Goal: Information Seeking & Learning: Learn about a topic

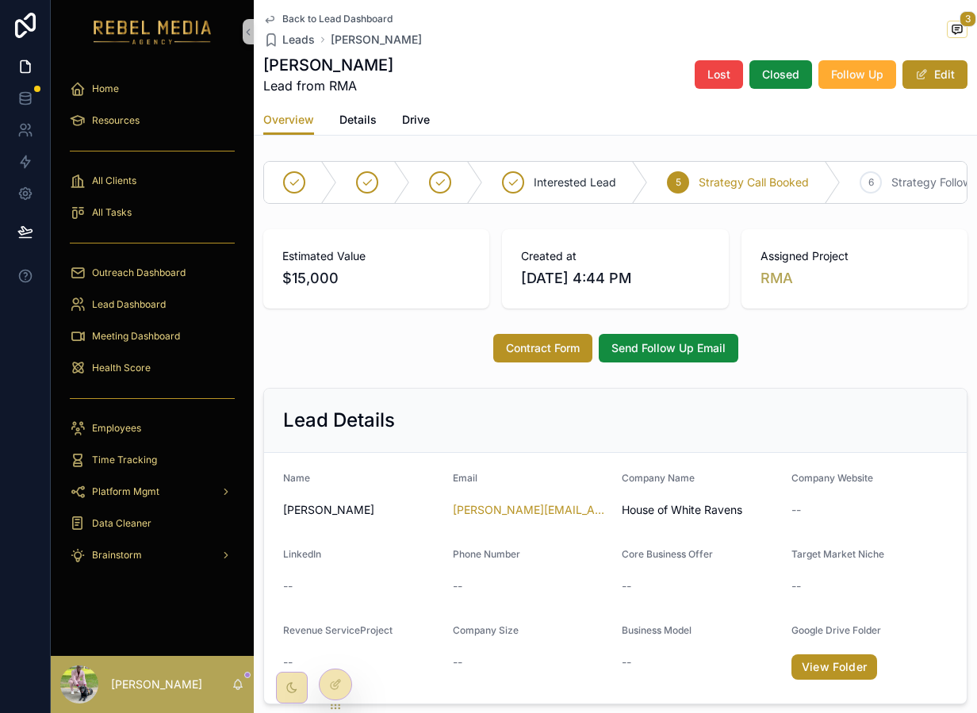
scroll to position [677, 0]
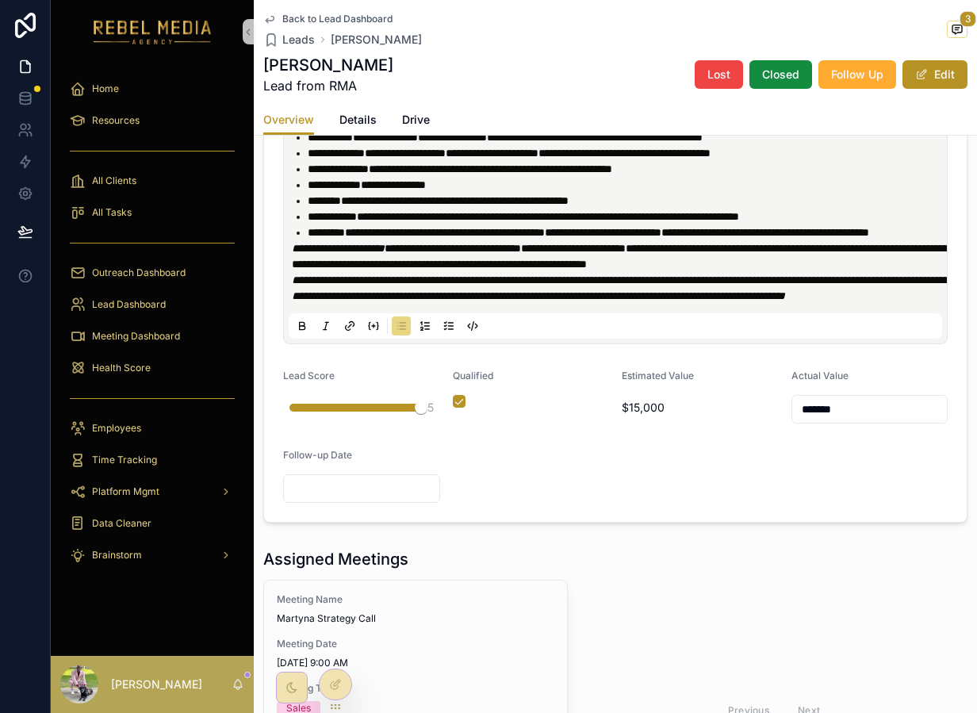
click at [355, 21] on span "Back to Lead Dashboard" at bounding box center [337, 19] width 110 height 13
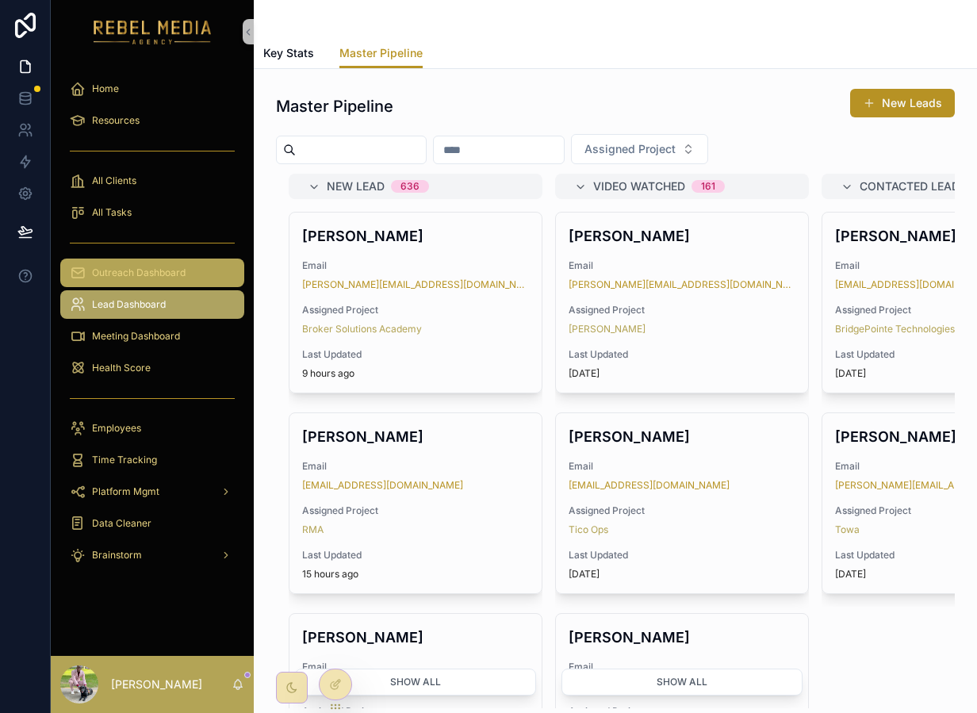
click at [167, 263] on div "Outreach Dashboard" at bounding box center [152, 272] width 165 height 25
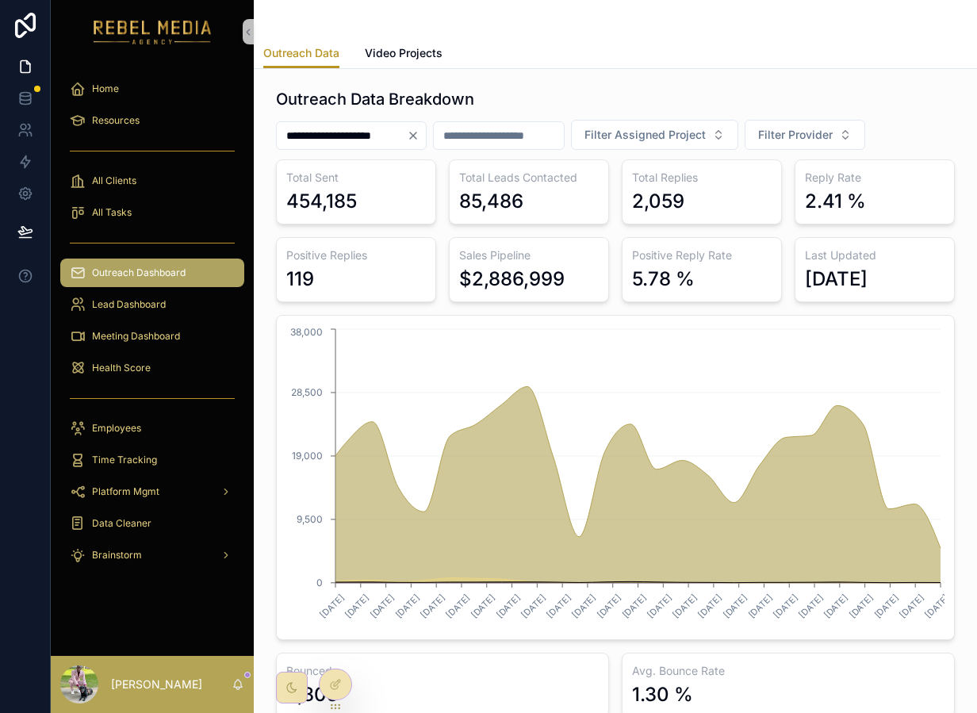
click at [420, 138] on icon "Clear" at bounding box center [413, 135] width 13 height 13
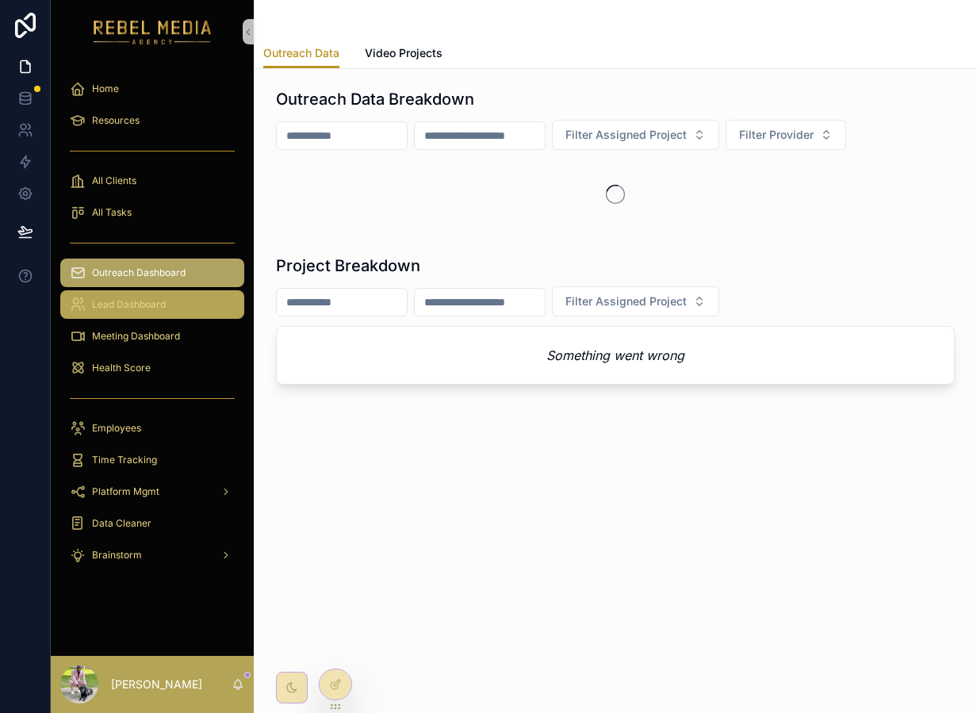
click at [166, 310] on div "Lead Dashboard" at bounding box center [152, 304] width 165 height 25
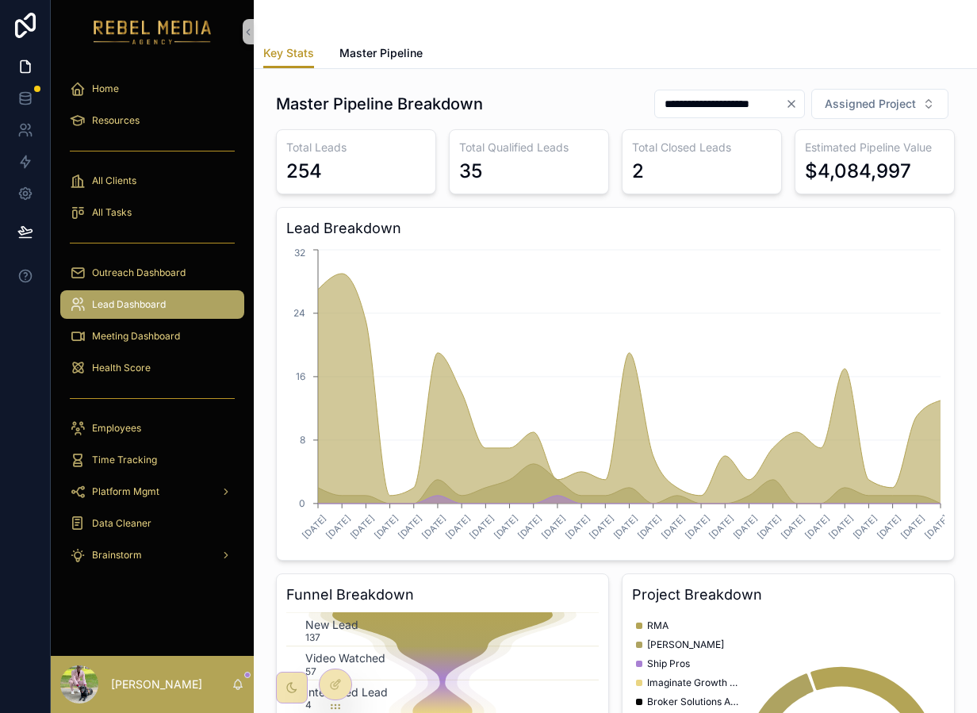
click at [791, 103] on icon "Clear" at bounding box center [791, 104] width 13 height 13
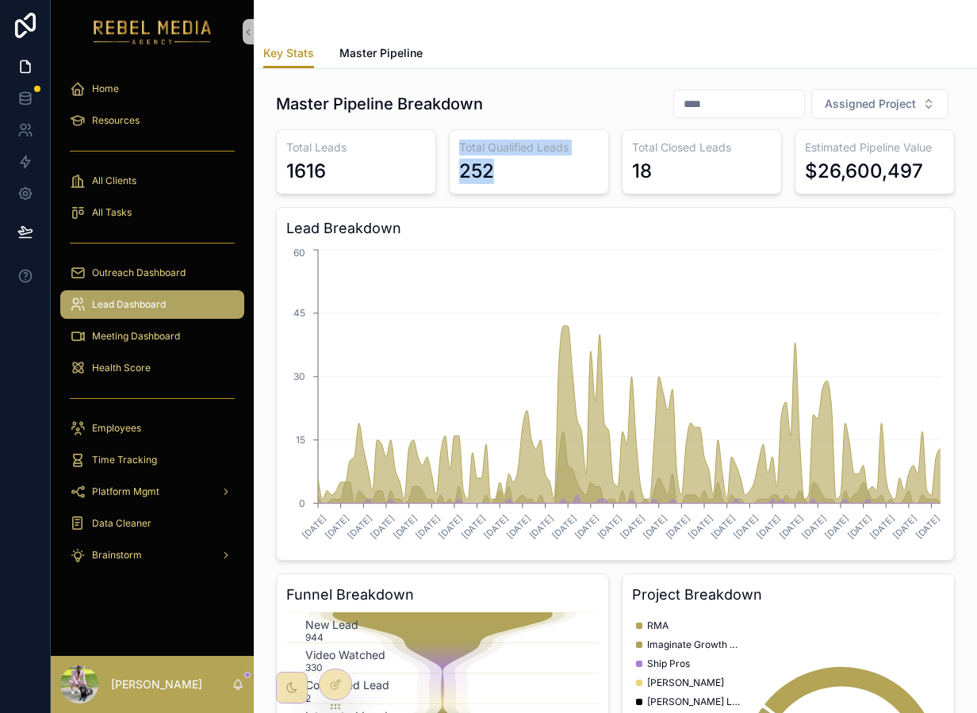
drag, startPoint x: 502, startPoint y: 178, endPoint x: 431, endPoint y: 178, distance: 71.4
click at [431, 178] on div "Total Leads 1616 Total Qualified Leads 252 Total Closed Leads 18 Estimated Pipe…" at bounding box center [615, 528] width 679 height 798
drag, startPoint x: 330, startPoint y: 179, endPoint x: 261, endPoint y: 169, distance: 69.8
drag, startPoint x: 531, startPoint y: 161, endPoint x: 444, endPoint y: 164, distance: 86.5
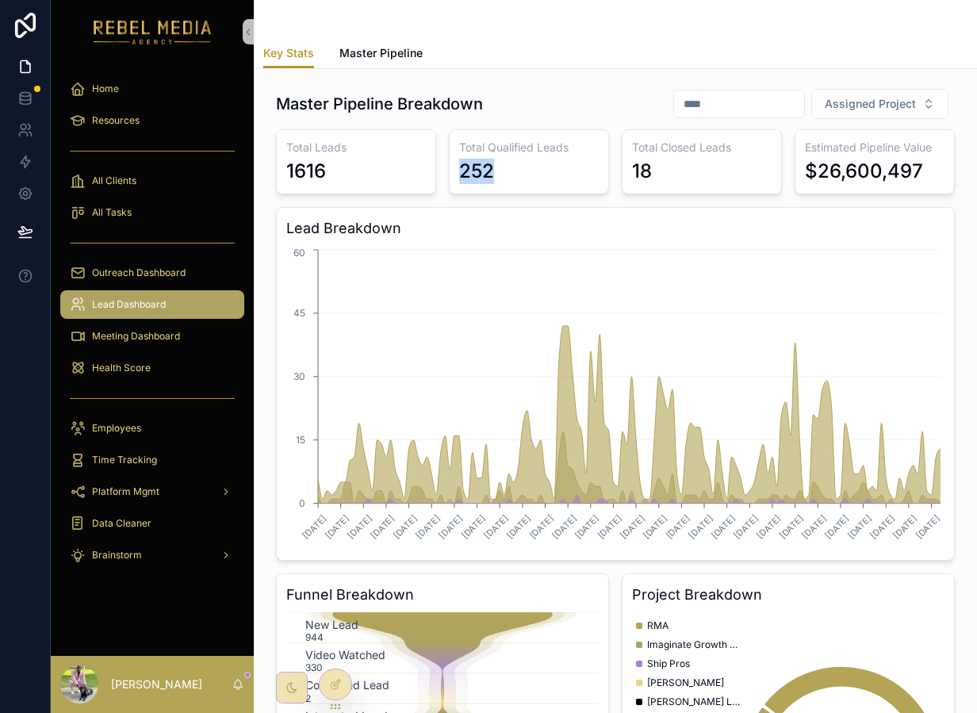
click at [444, 164] on div "Total Leads 1616 Total Qualified Leads 252 Total Closed Leads 18 Estimated Pipe…" at bounding box center [615, 528] width 679 height 798
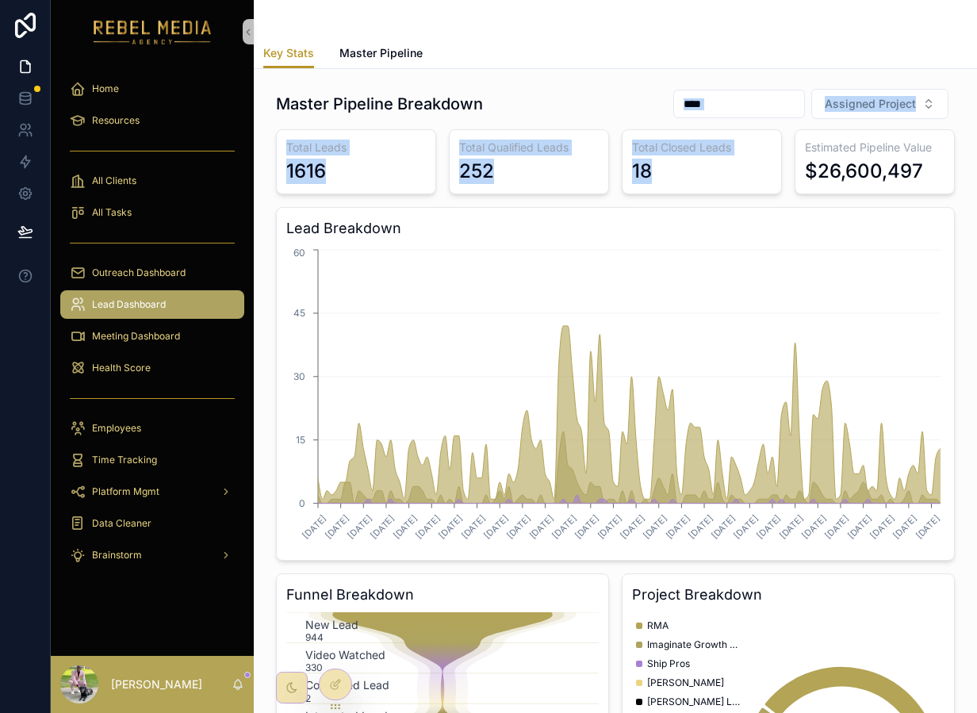
drag, startPoint x: 711, startPoint y: 188, endPoint x: 601, endPoint y: 108, distance: 136.3
click at [601, 108] on div "Master Pipeline Breakdown Assigned Project Total Leads 1616 Total Qualified Lea…" at bounding box center [615, 507] width 679 height 839
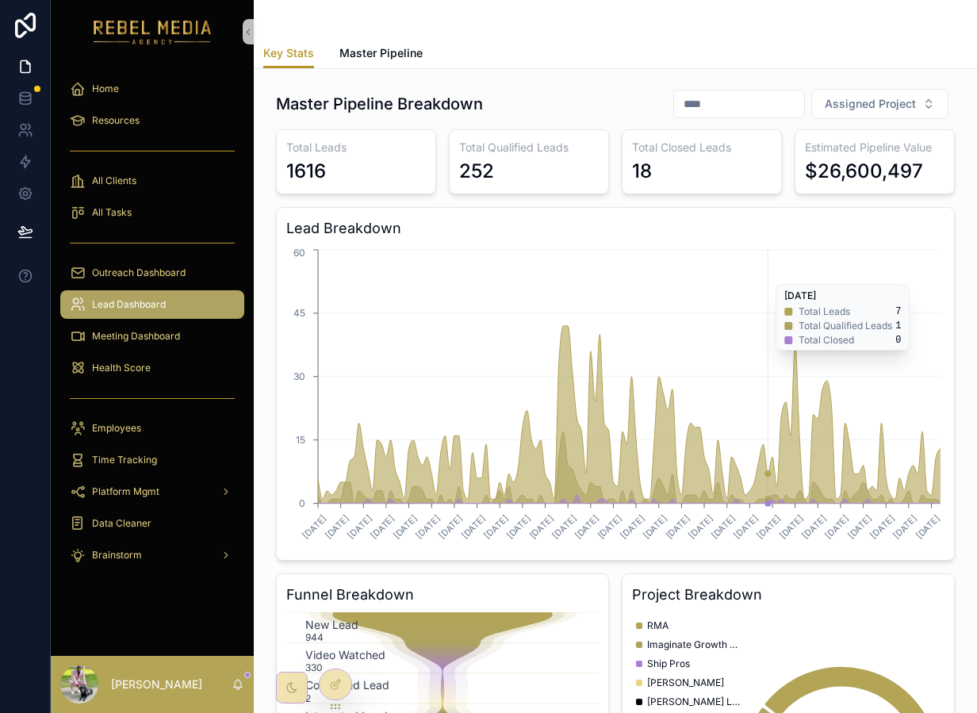
click at [744, 176] on div "18" at bounding box center [702, 171] width 140 height 25
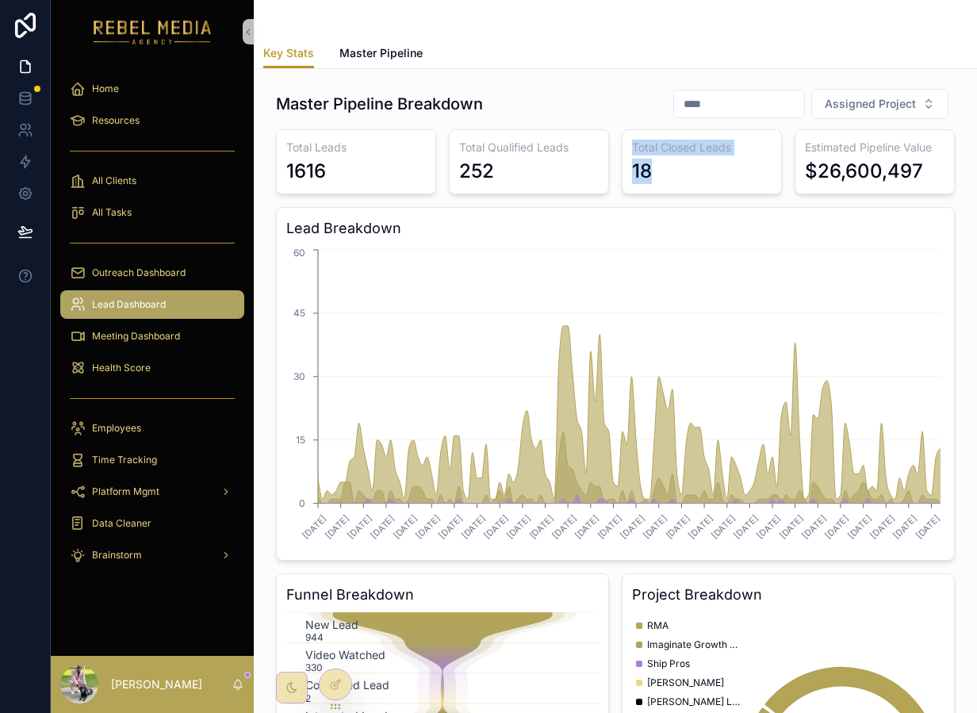
drag, startPoint x: 701, startPoint y: 175, endPoint x: 634, endPoint y: 155, distance: 69.8
click at [634, 155] on div "Total Closed Leads 18" at bounding box center [702, 161] width 160 height 65
click at [631, 158] on div "Total Closed Leads 18" at bounding box center [702, 161] width 160 height 65
drag, startPoint x: 701, startPoint y: 177, endPoint x: 331, endPoint y: 159, distance: 370.9
click at [331, 159] on div "Total Leads 1616 Total Qualified Leads 252 Total Closed Leads 18 Estimated Pipe…" at bounding box center [615, 528] width 679 height 798
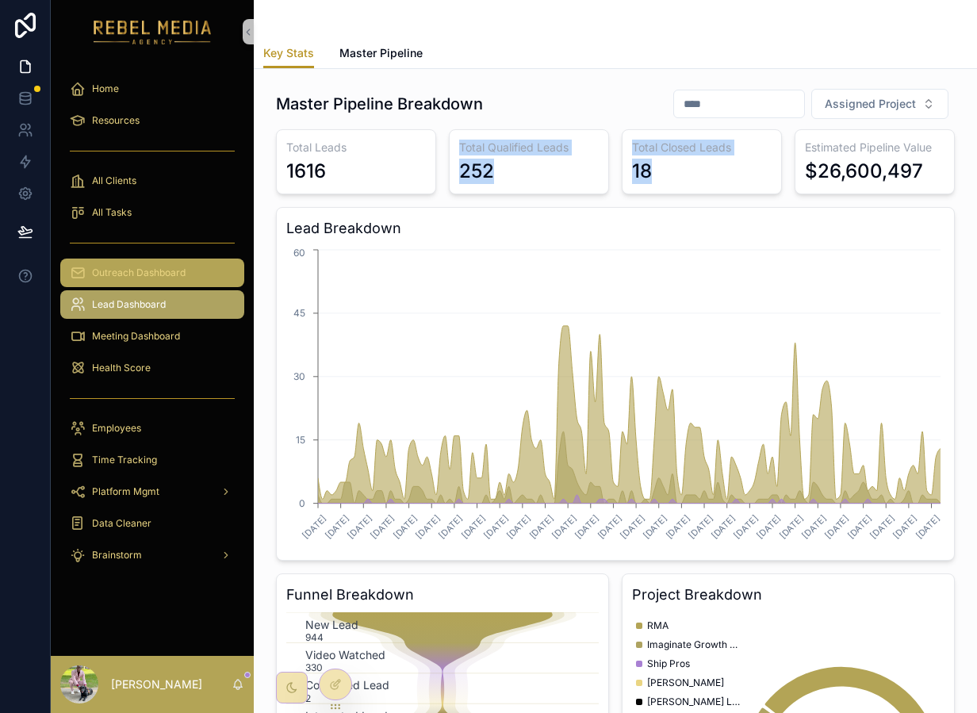
click at [190, 281] on div "Outreach Dashboard" at bounding box center [152, 272] width 165 height 25
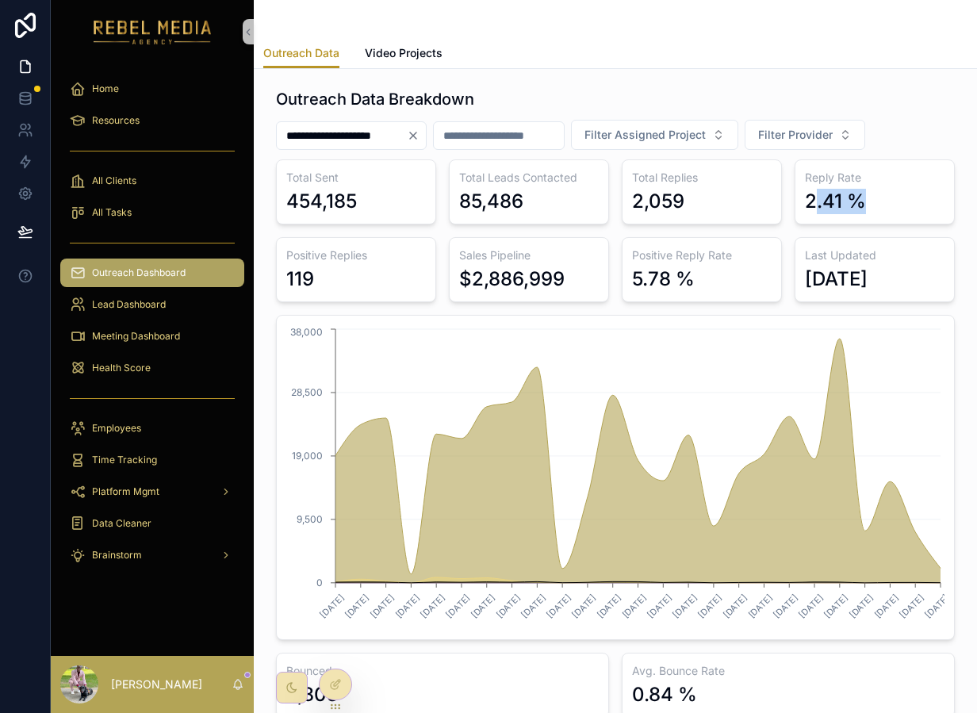
drag, startPoint x: 867, startPoint y: 210, endPoint x: 808, endPoint y: 209, distance: 59.5
click at [808, 210] on div "2.41 %" at bounding box center [875, 201] width 140 height 25
click at [420, 140] on icon "Clear" at bounding box center [413, 135] width 13 height 13
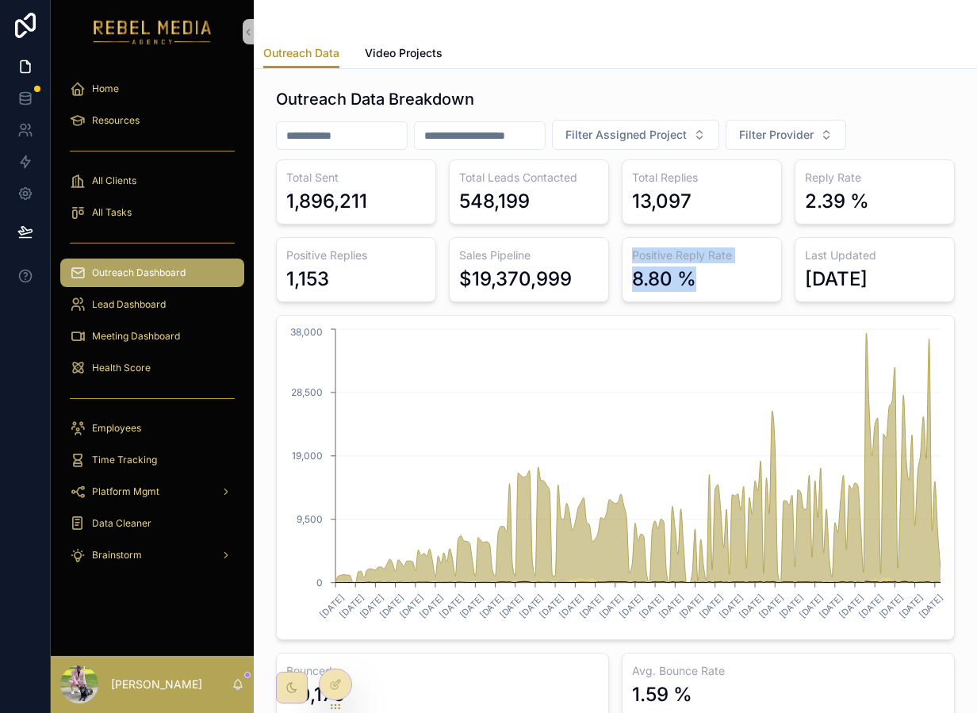
drag, startPoint x: 619, startPoint y: 257, endPoint x: 712, endPoint y: 285, distance: 96.9
click at [712, 285] on div "Total Sent 1,896,211 Total Leads Contacted 548,199 Total Replies 13,097 Reply R…" at bounding box center [615, 438] width 679 height 559
click at [458, 260] on div "Sales Pipeline $19,370,999" at bounding box center [529, 269] width 160 height 65
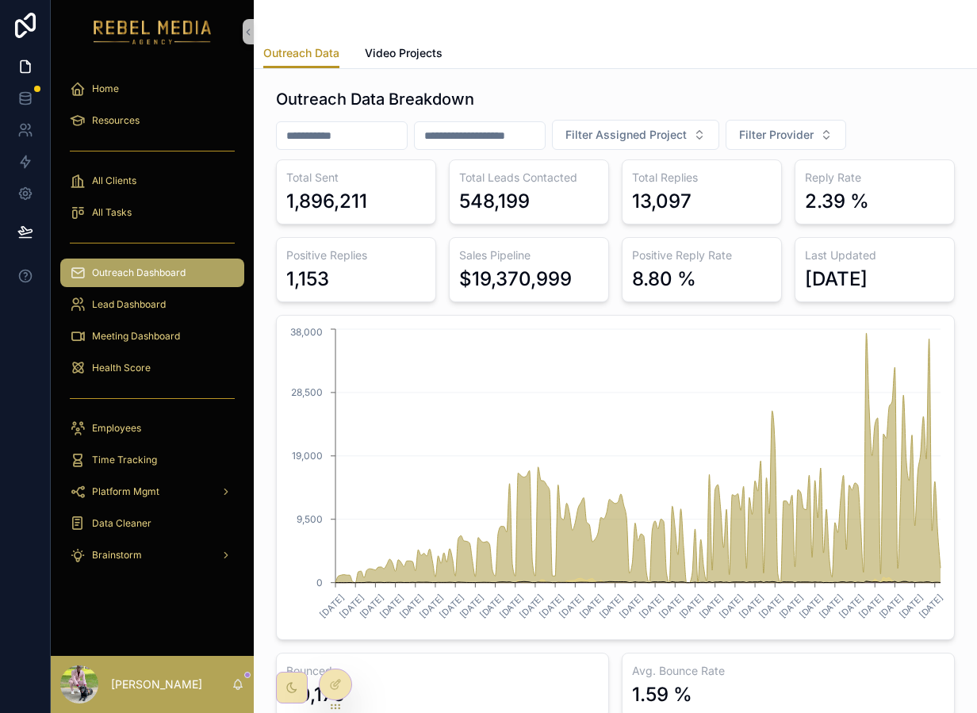
click at [517, 290] on div "$19,370,999" at bounding box center [515, 279] width 113 height 25
click at [532, 285] on div "$19,370,999" at bounding box center [515, 279] width 113 height 25
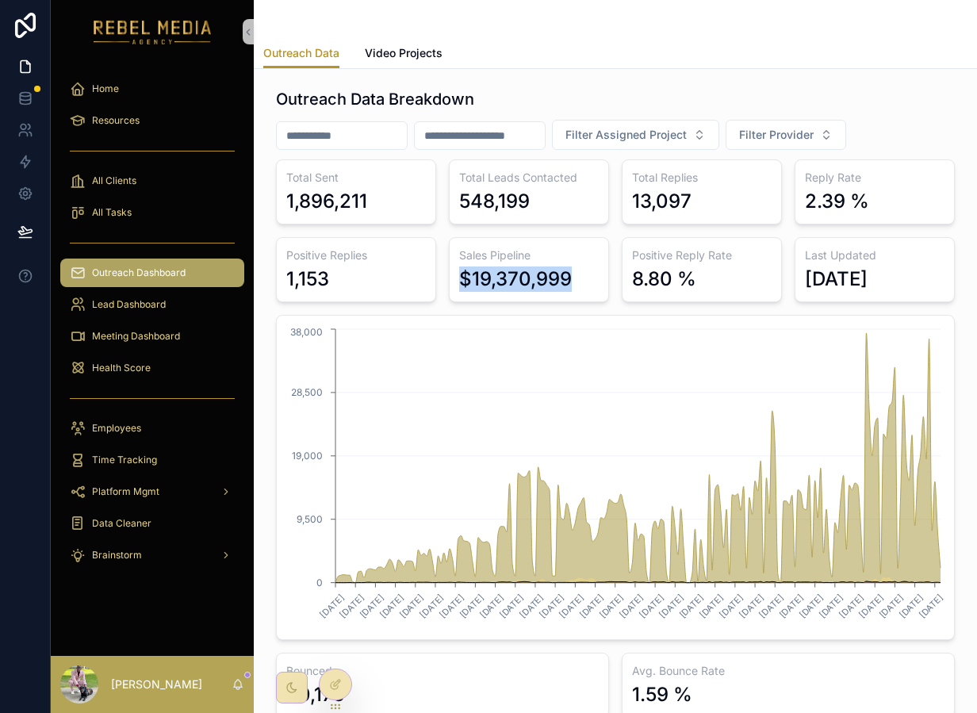
click at [532, 285] on div "$19,370,999" at bounding box center [515, 279] width 113 height 25
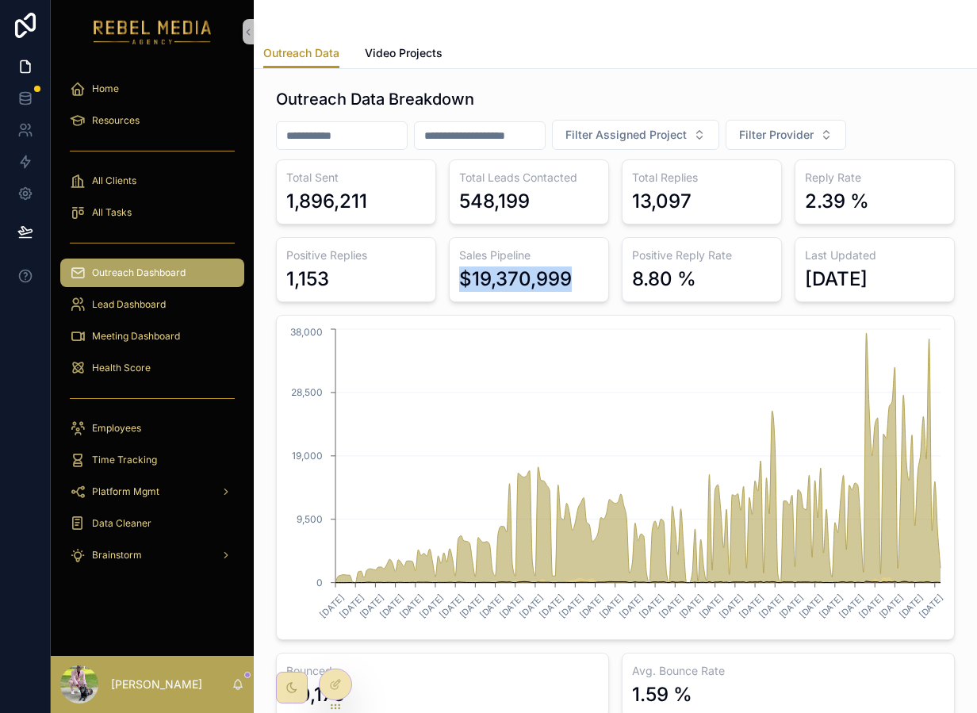
click at [532, 285] on div "$19,370,999" at bounding box center [515, 279] width 113 height 25
click at [376, 346] on icon "[DATE] [DATE] [DATE] [DATE] [DATE] [DATE] [DATE] [DATE] [DATE] [DATE] [DATE] [D…" at bounding box center [615, 477] width 658 height 305
click at [466, 286] on div "$19,370,999" at bounding box center [515, 279] width 113 height 25
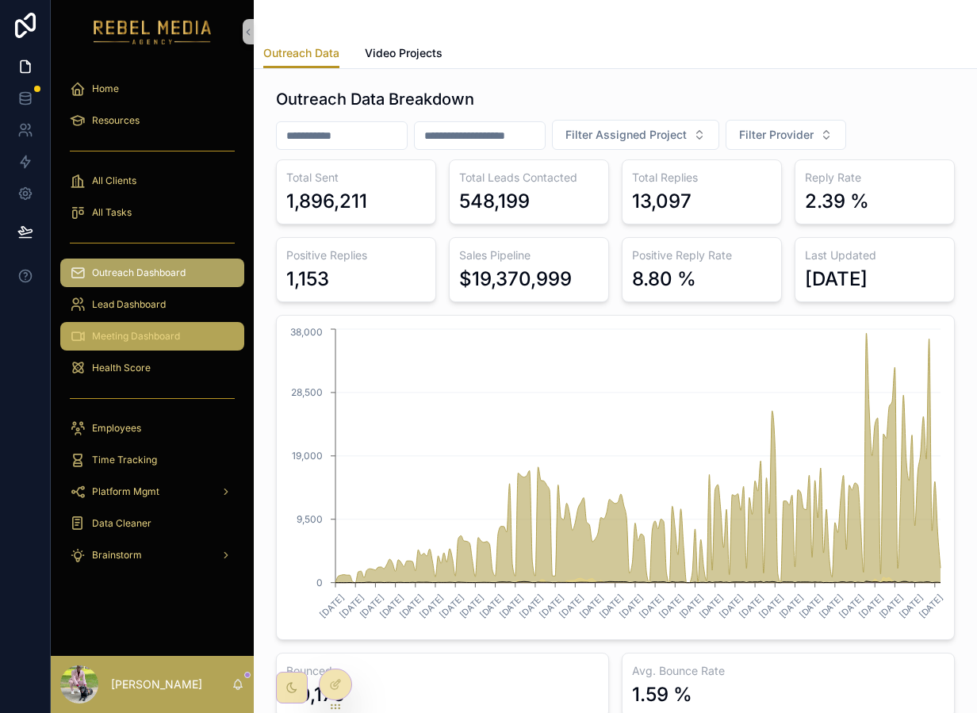
click at [188, 328] on div "Meeting Dashboard" at bounding box center [152, 336] width 165 height 25
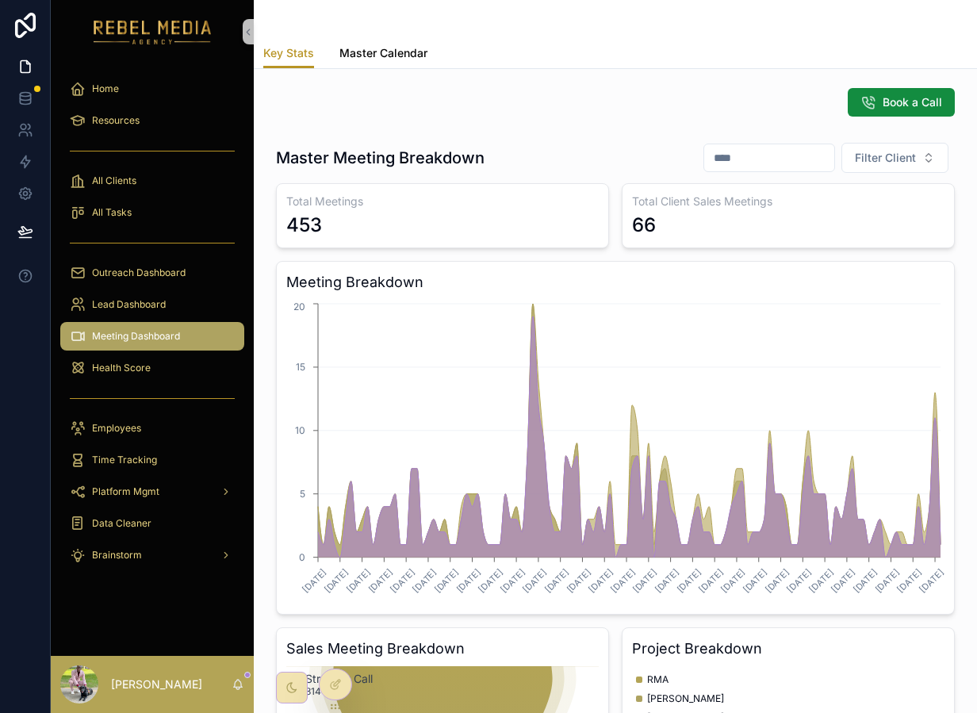
click at [386, 53] on span "Master Calendar" at bounding box center [384, 53] width 88 height 16
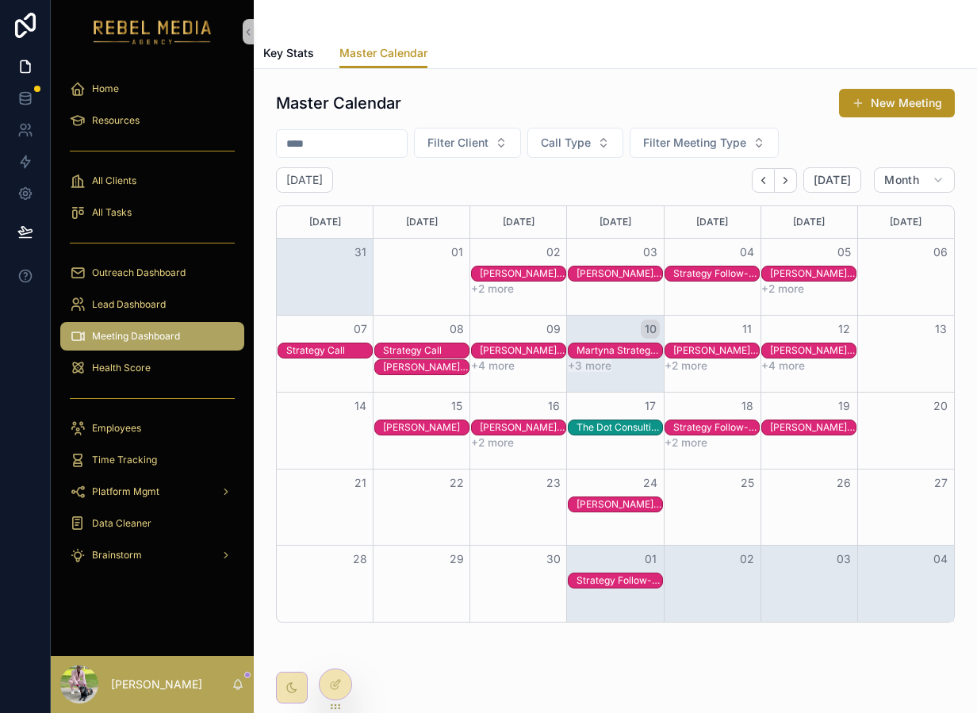
click at [611, 351] on div "Martyna Strategy Call" at bounding box center [620, 350] width 86 height 13
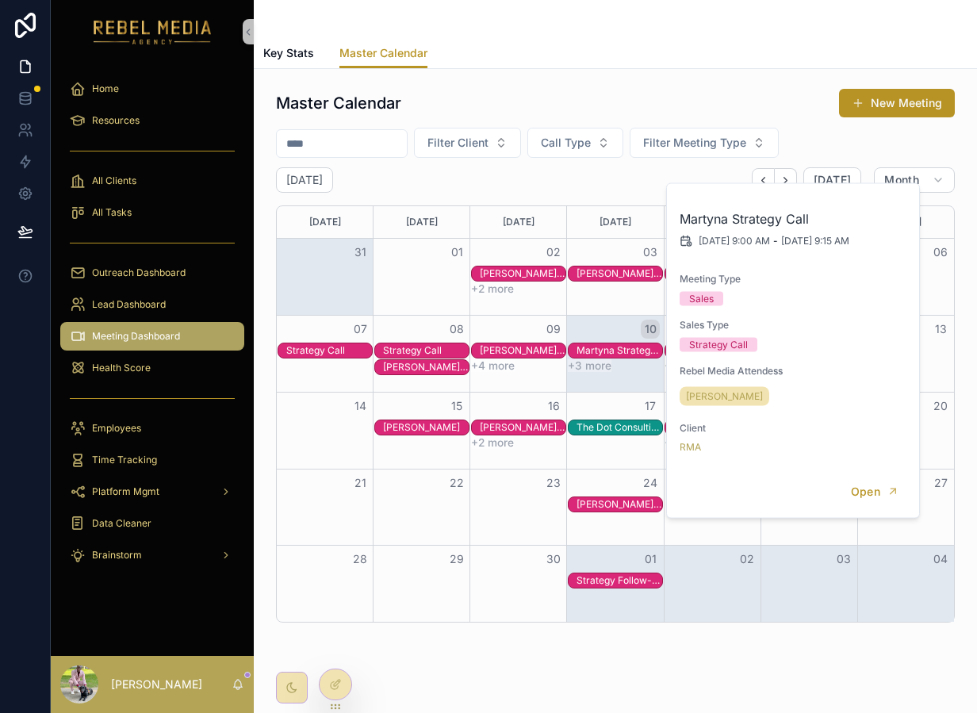
click at [513, 346] on div "[PERSON_NAME] 360 OS Strategy Call" at bounding box center [523, 350] width 86 height 13
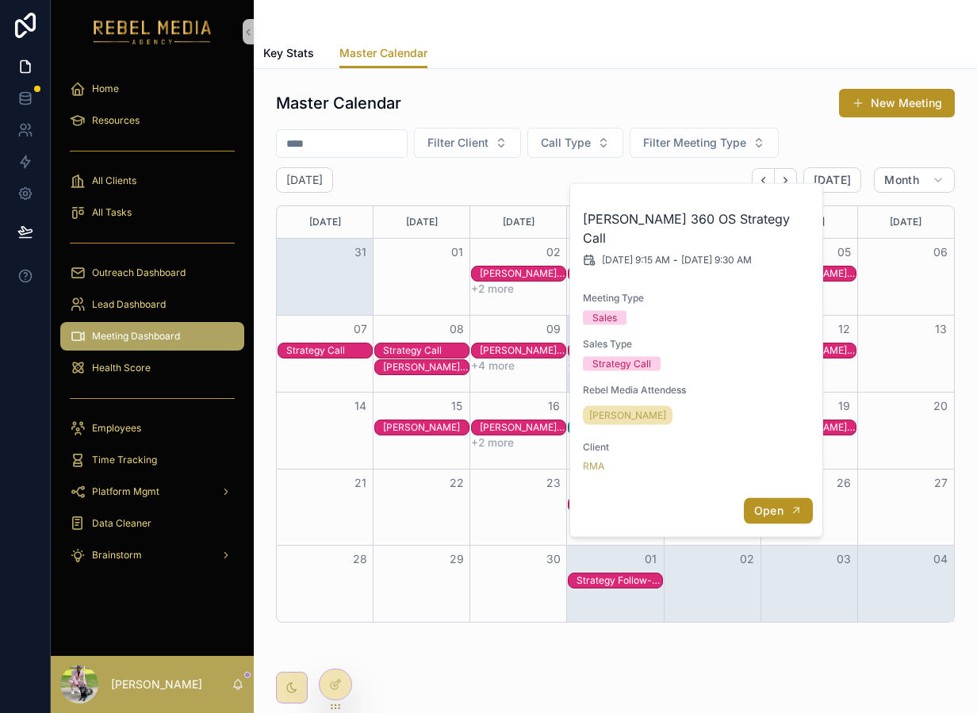
click at [785, 498] on button "Open" at bounding box center [778, 511] width 69 height 26
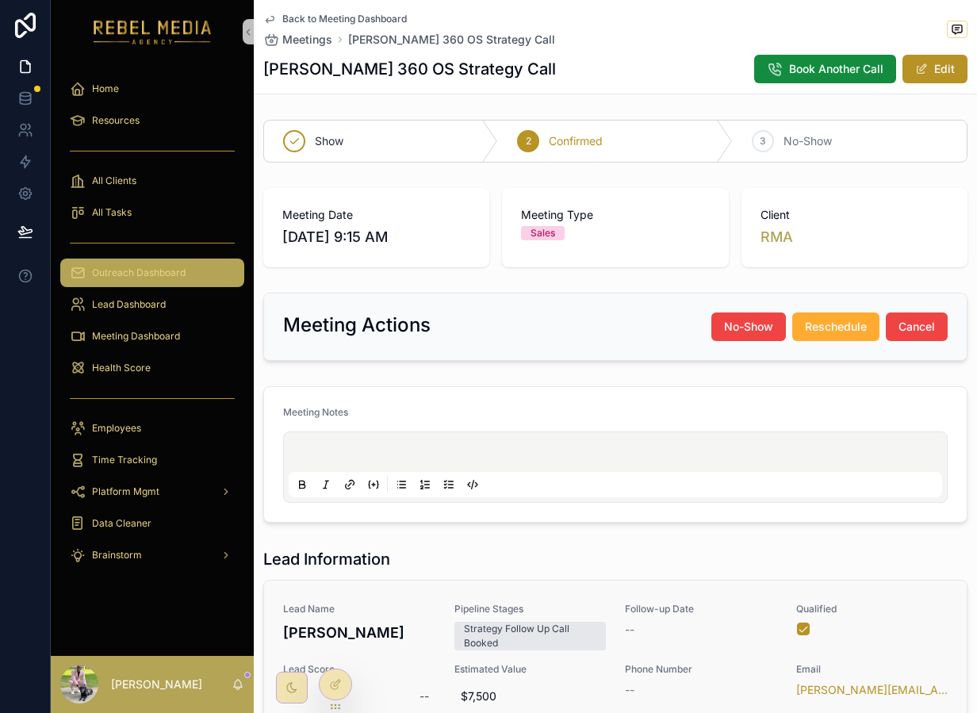
click at [118, 271] on span "Outreach Dashboard" at bounding box center [139, 273] width 94 height 13
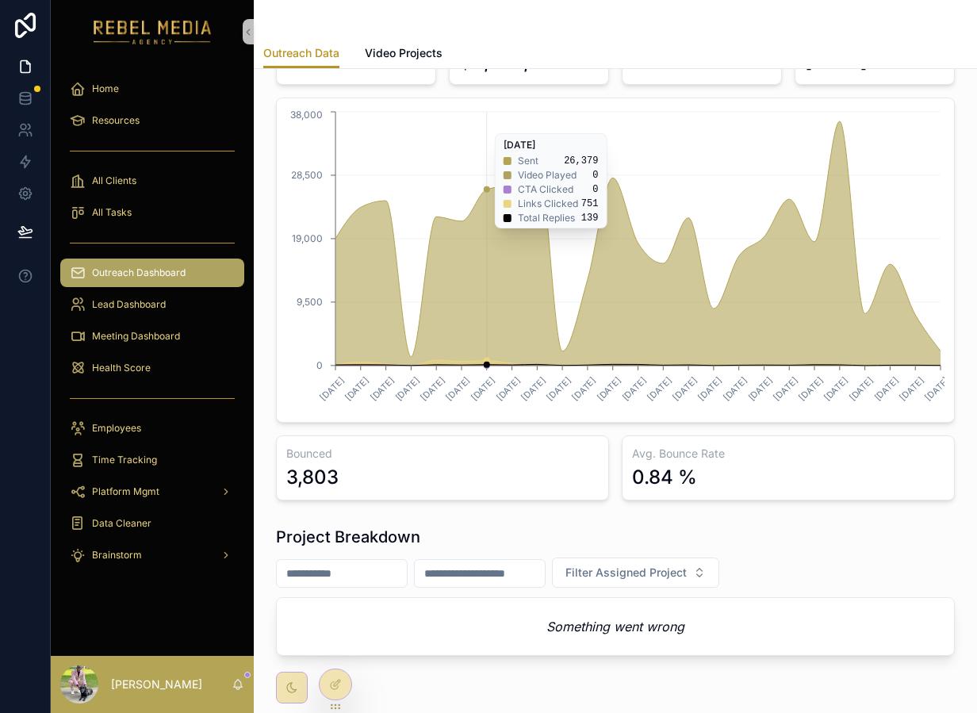
scroll to position [294, 0]
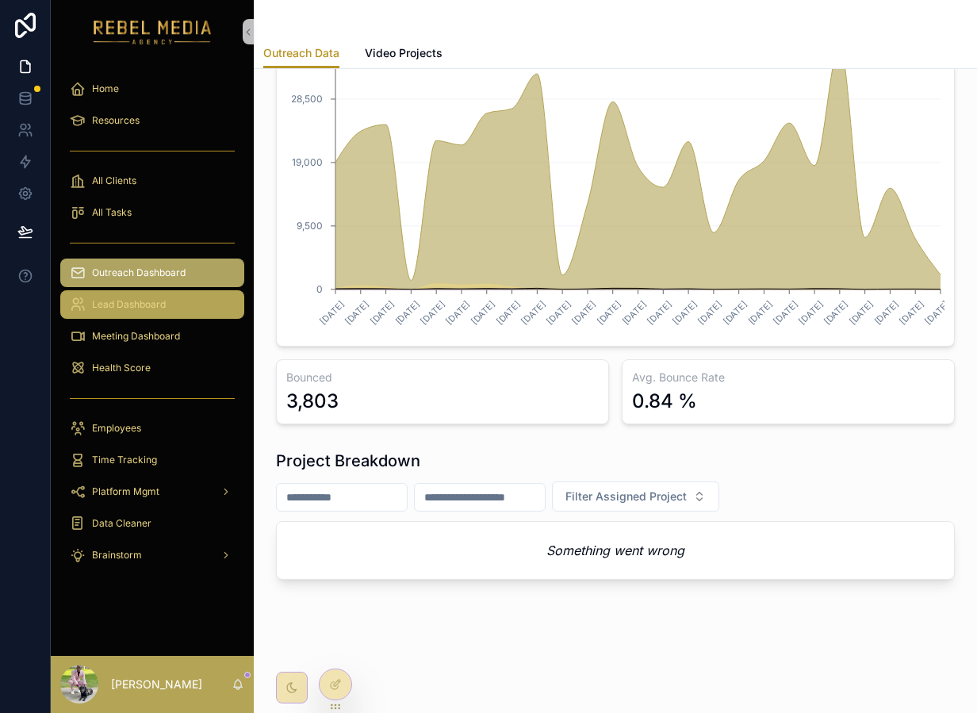
click at [145, 314] on div "Lead Dashboard" at bounding box center [152, 304] width 165 height 25
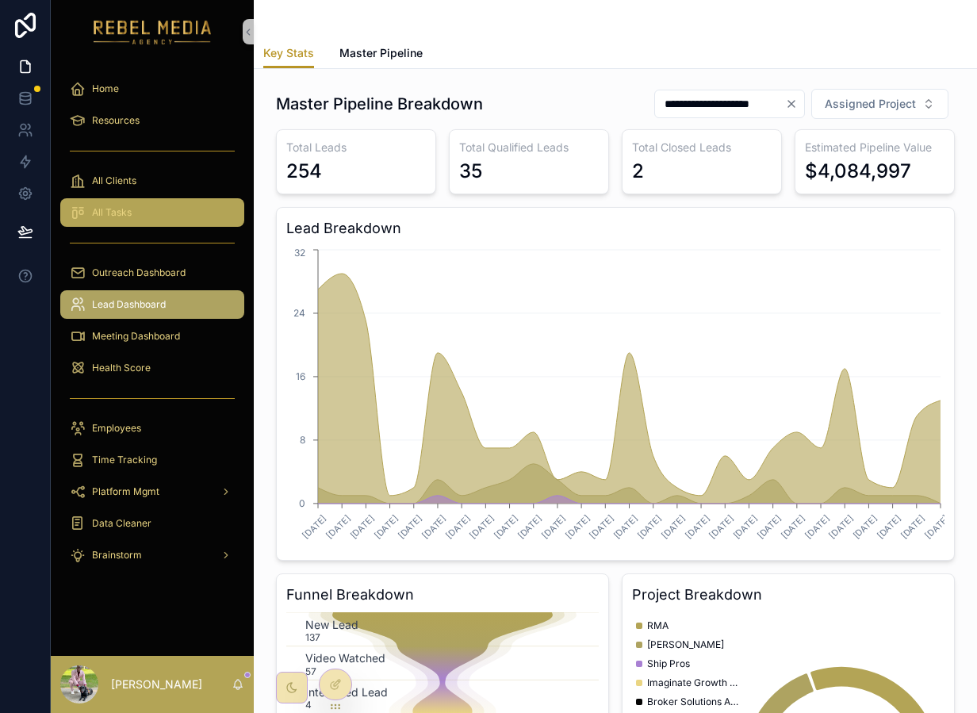
click at [132, 202] on div "All Tasks" at bounding box center [152, 212] width 165 height 25
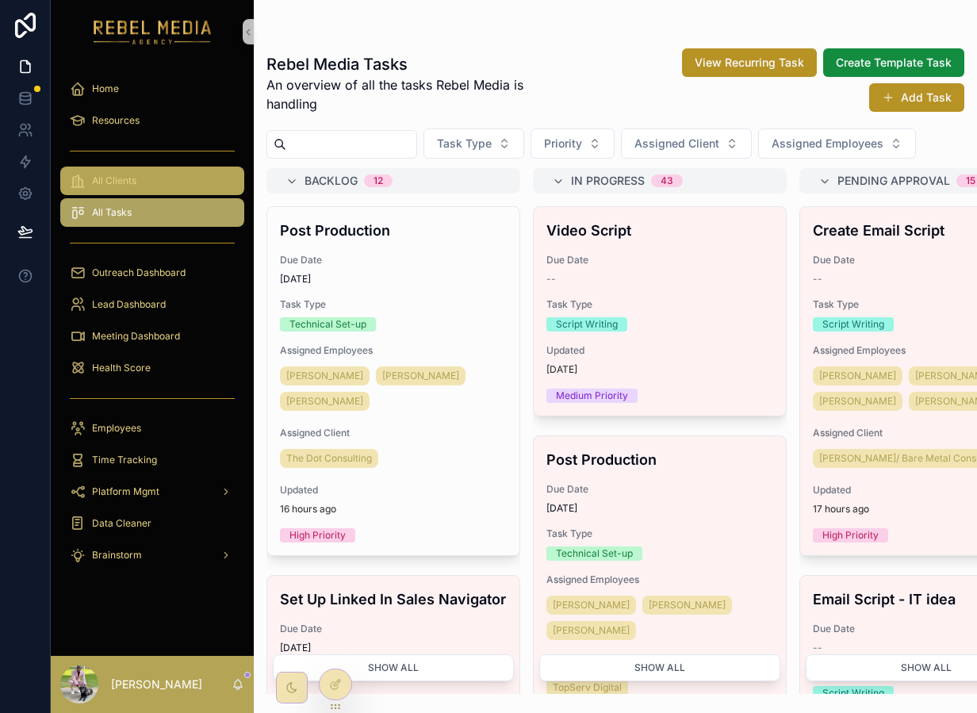
click at [129, 175] on span "All Clients" at bounding box center [114, 181] width 44 height 13
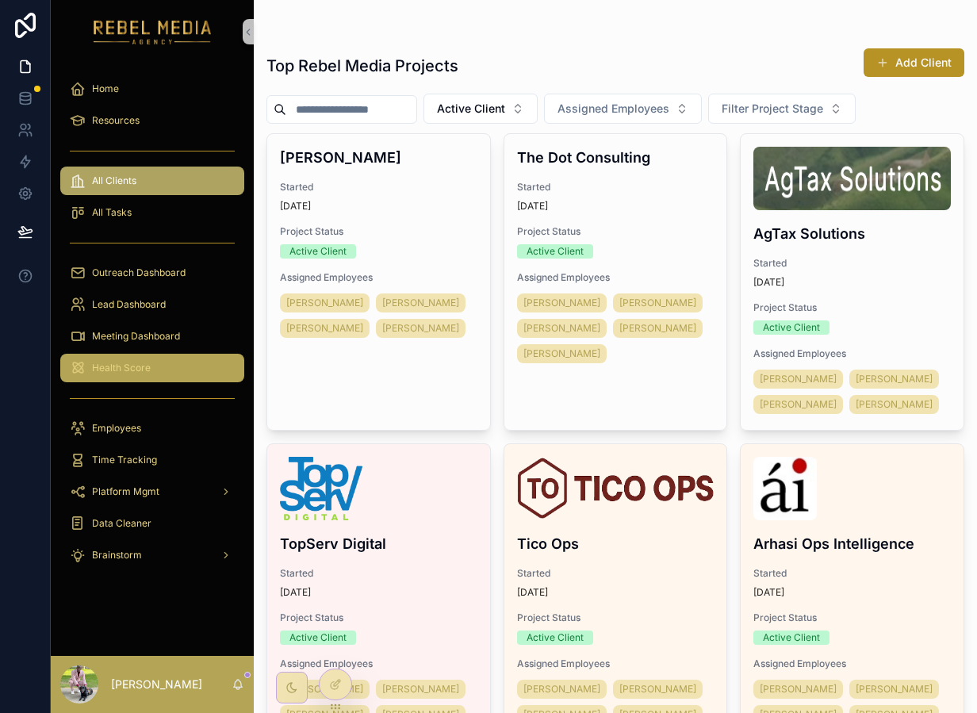
click at [159, 378] on div "Health Score" at bounding box center [152, 367] width 165 height 25
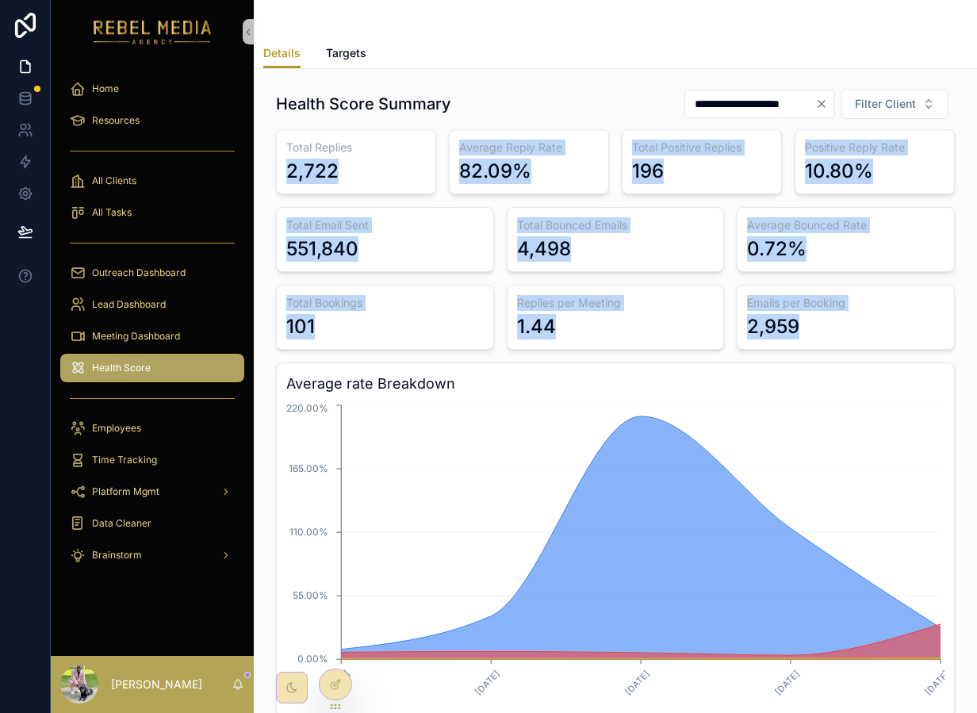
drag, startPoint x: 279, startPoint y: 167, endPoint x: 856, endPoint y: 337, distance: 601.5
click at [856, 337] on div "Total Replies 2,722 Average Reply Rate 82.09% Total Positive Replies 196 Positi…" at bounding box center [615, 422] width 679 height 587
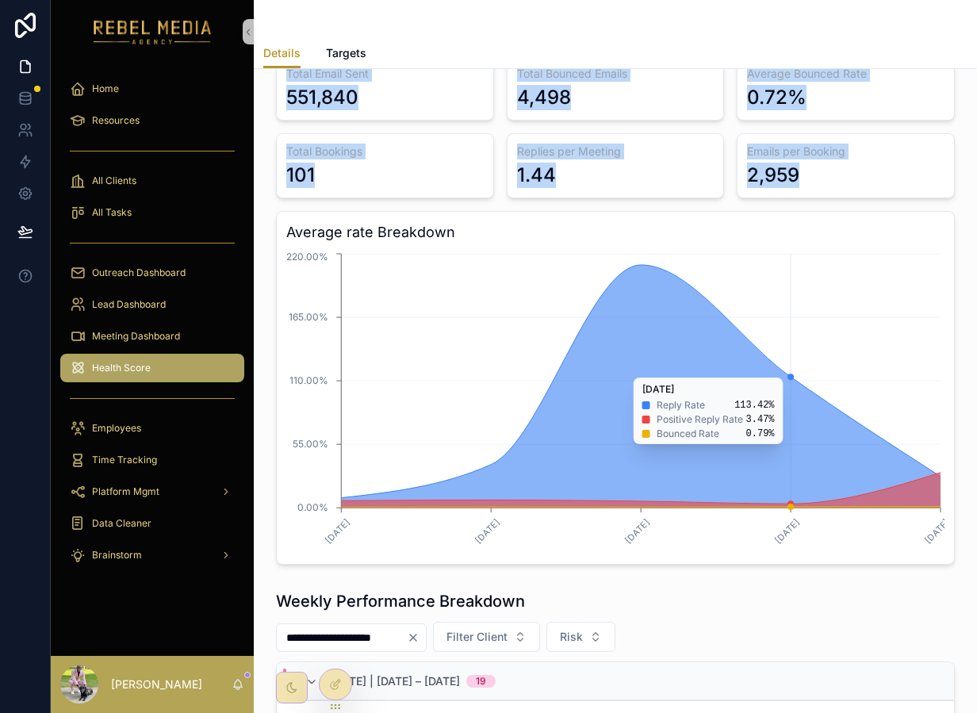
scroll to position [171, 0]
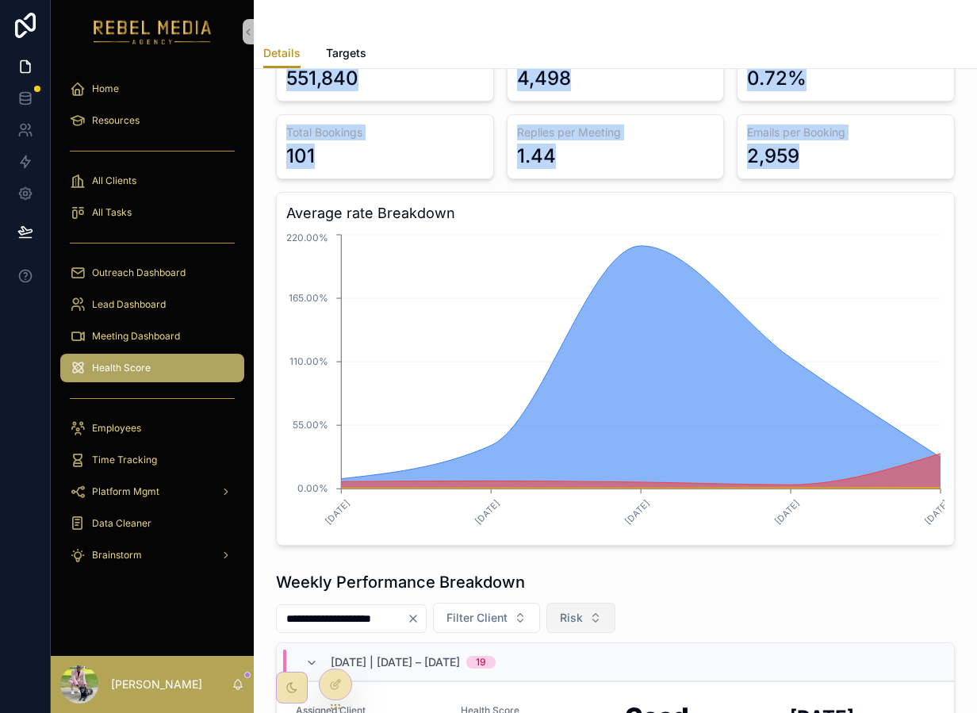
click at [582, 624] on span "Risk" at bounding box center [571, 618] width 23 height 16
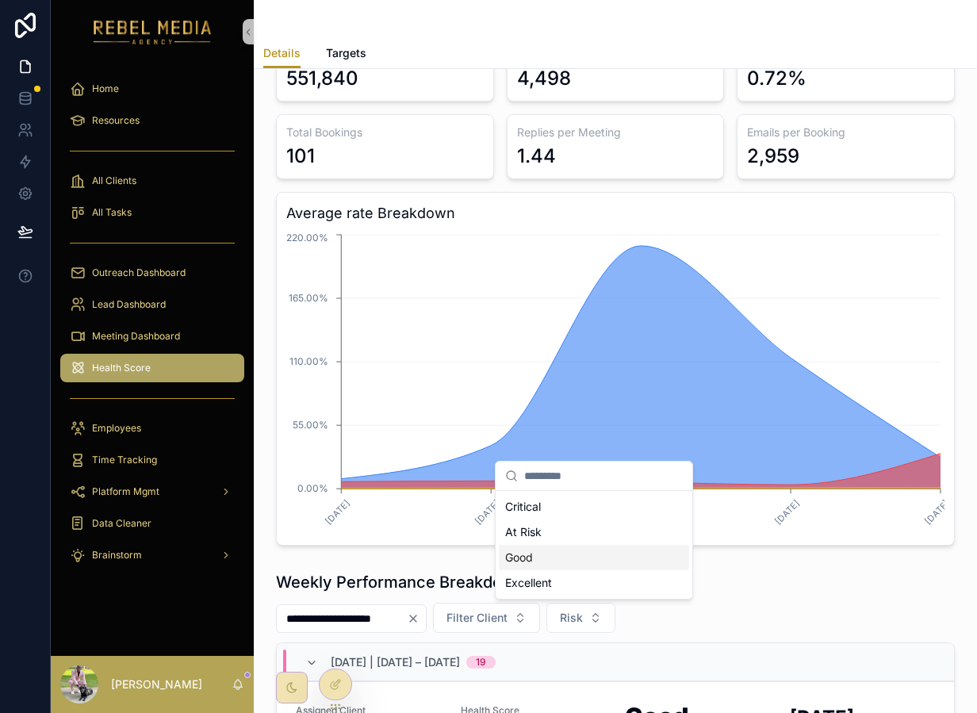
click at [537, 554] on div "Good" at bounding box center [594, 557] width 190 height 25
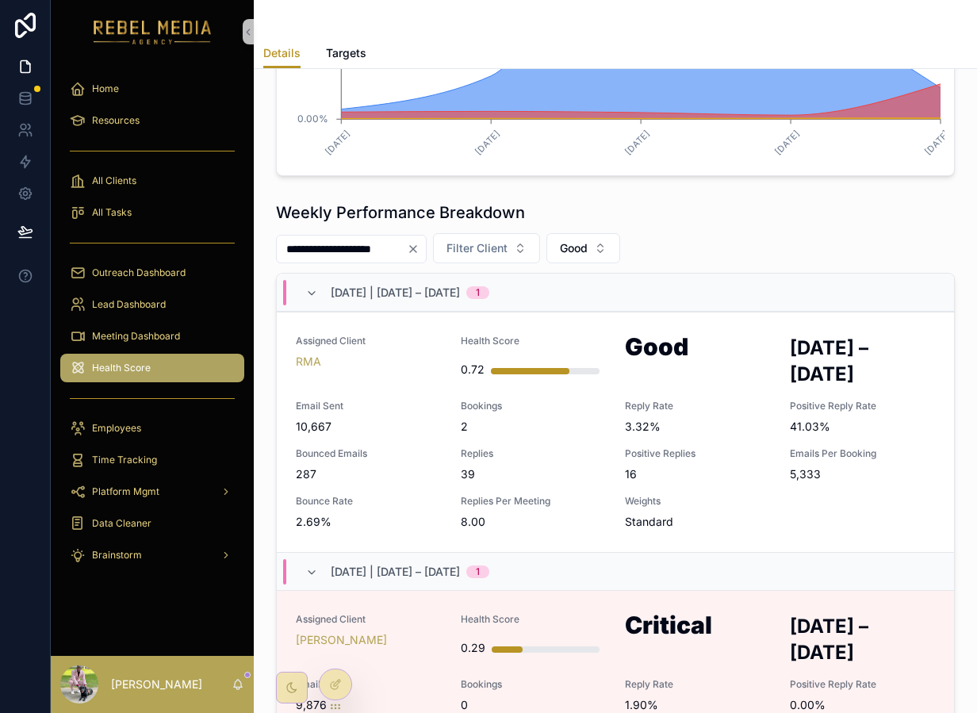
scroll to position [472, 0]
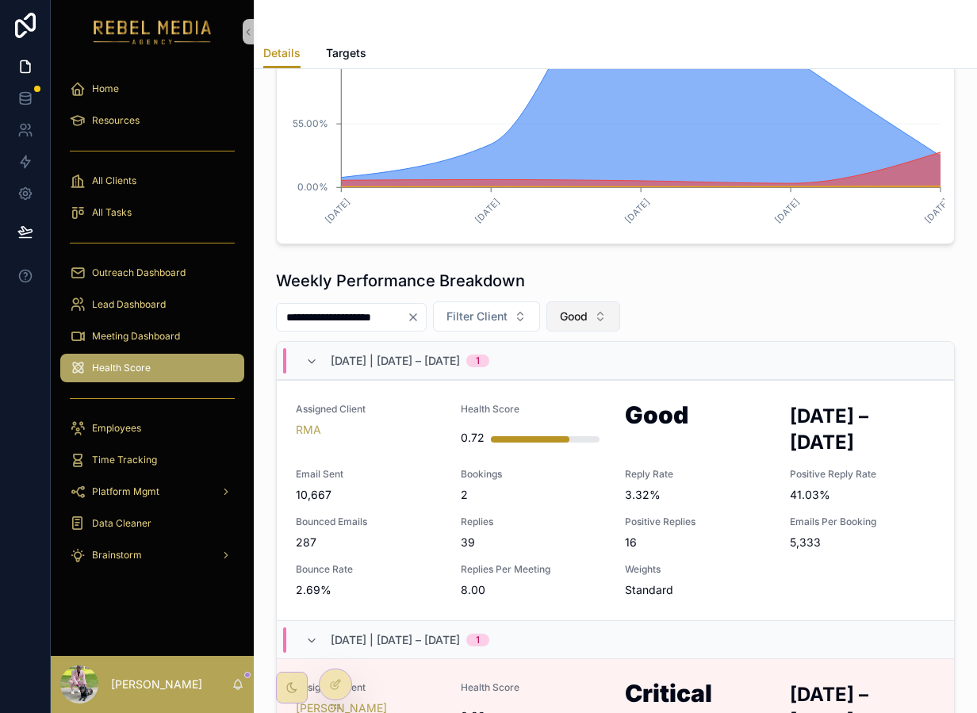
click at [615, 323] on button "Good" at bounding box center [584, 316] width 74 height 30
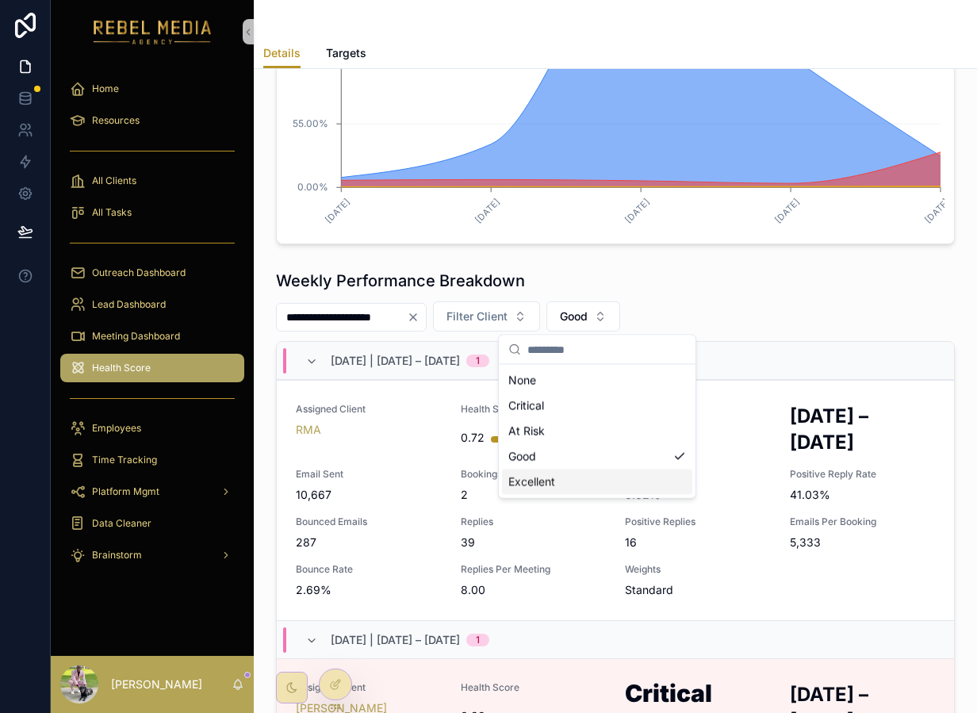
click at [576, 485] on div "Excellent" at bounding box center [597, 482] width 190 height 25
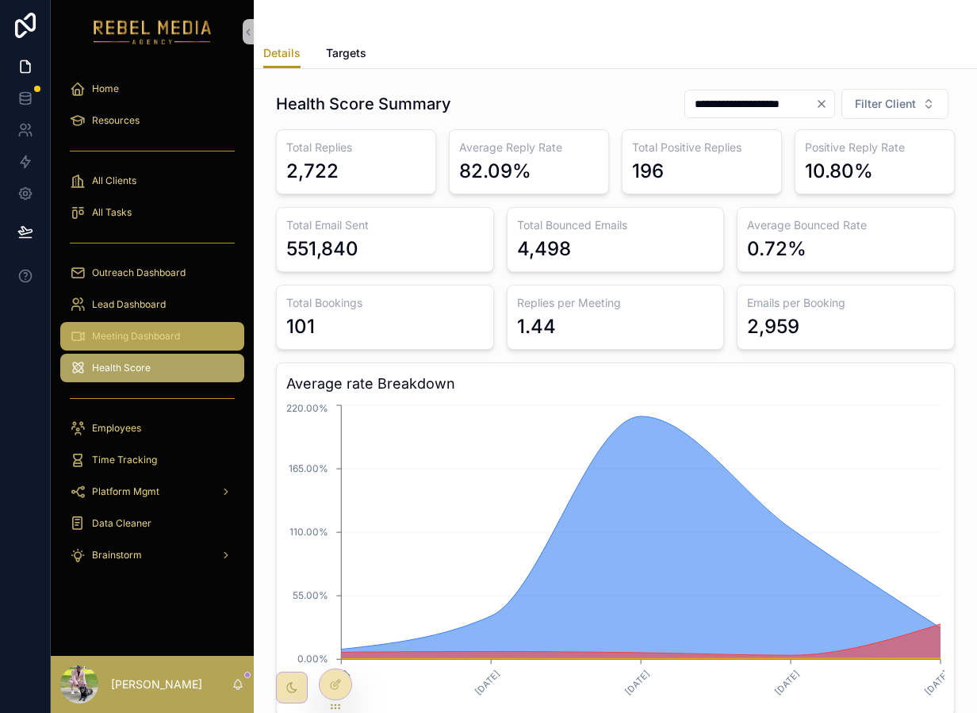
click at [190, 324] on div "Meeting Dashboard" at bounding box center [152, 336] width 165 height 25
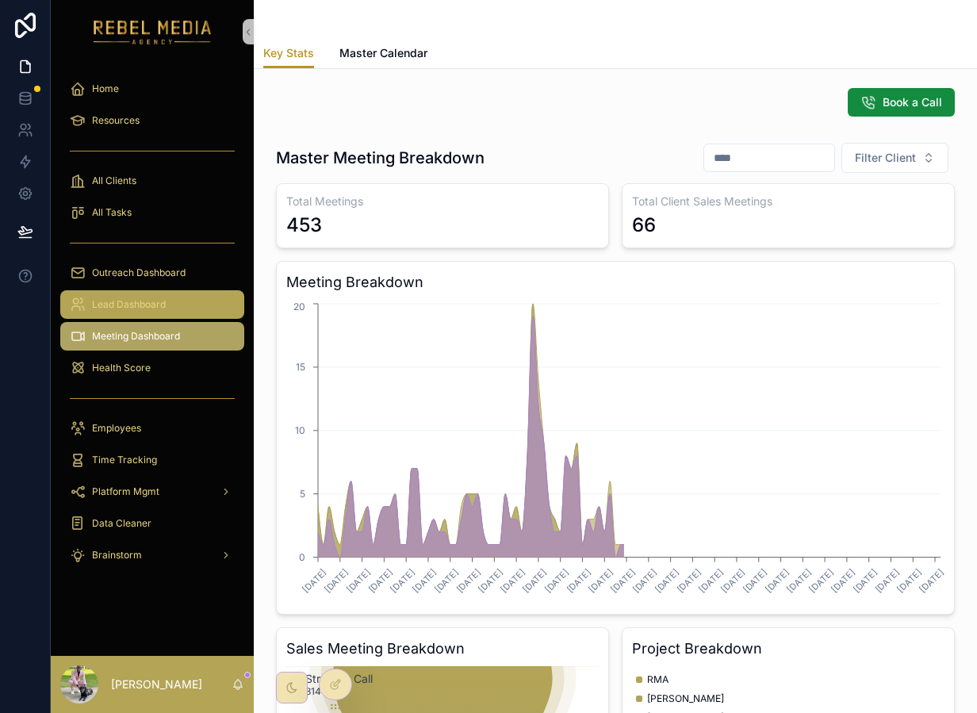
click at [177, 308] on div "Lead Dashboard" at bounding box center [152, 304] width 165 height 25
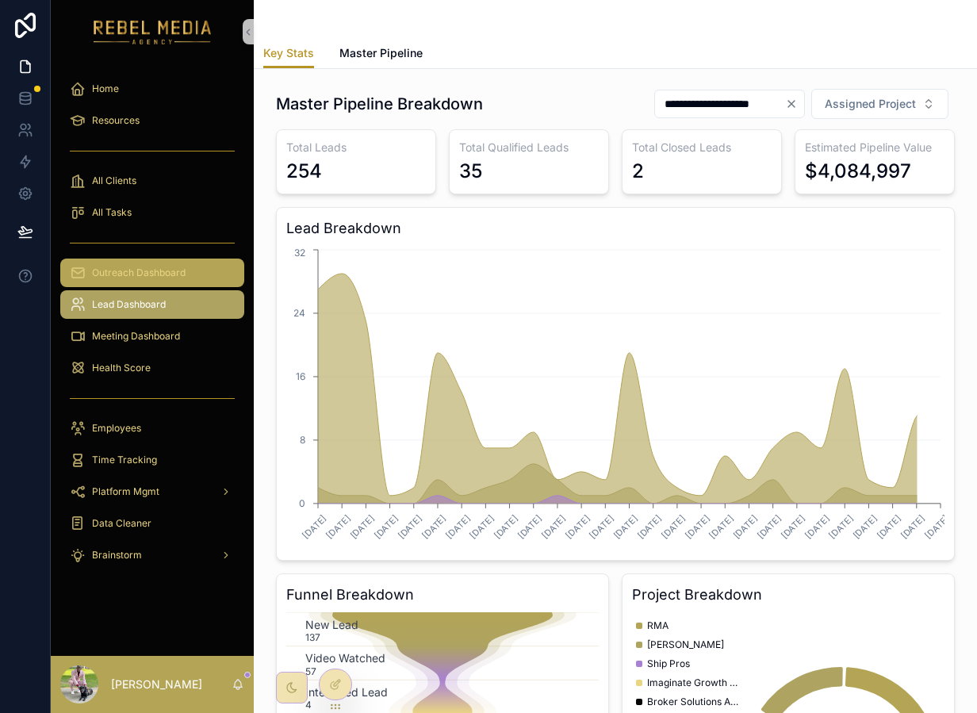
click at [211, 268] on div "Outreach Dashboard" at bounding box center [152, 272] width 165 height 25
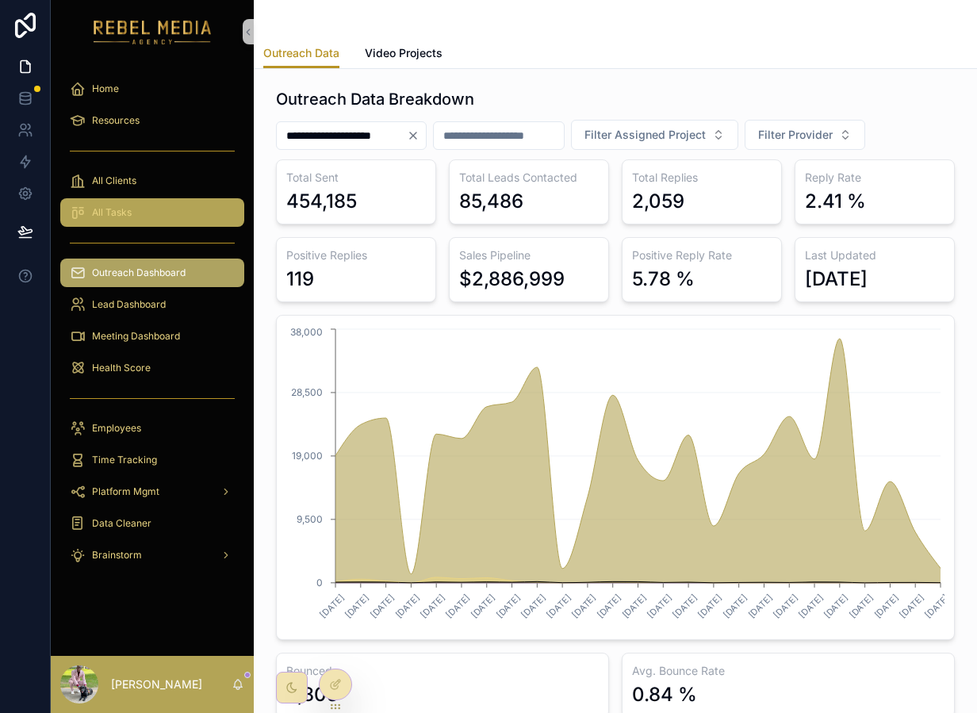
click at [159, 209] on div "All Tasks" at bounding box center [152, 212] width 165 height 25
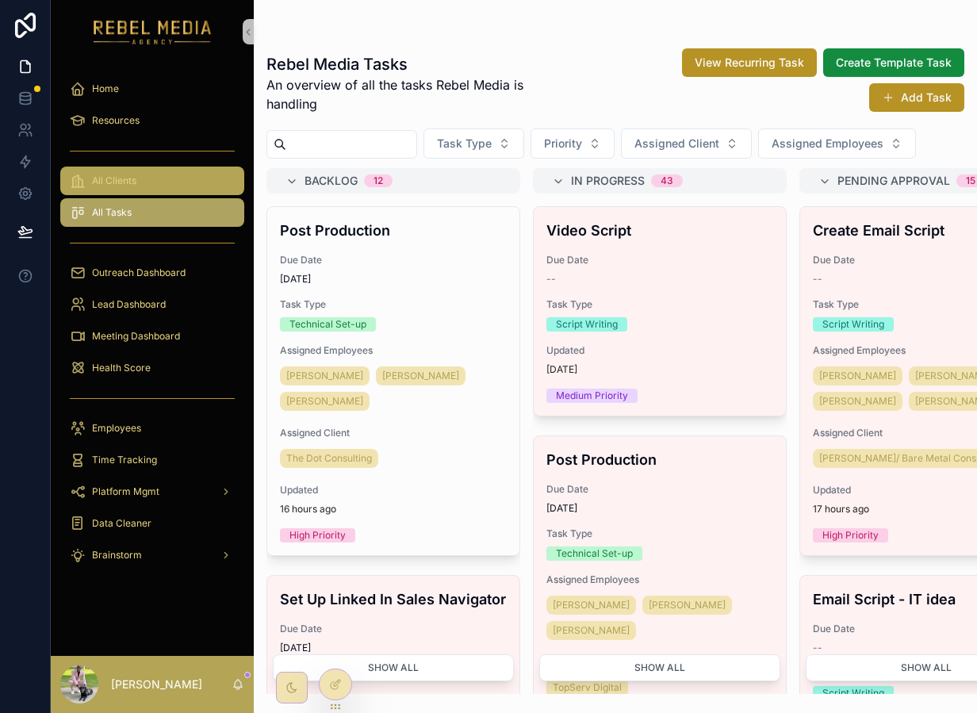
click at [184, 175] on div "All Clients" at bounding box center [152, 180] width 165 height 25
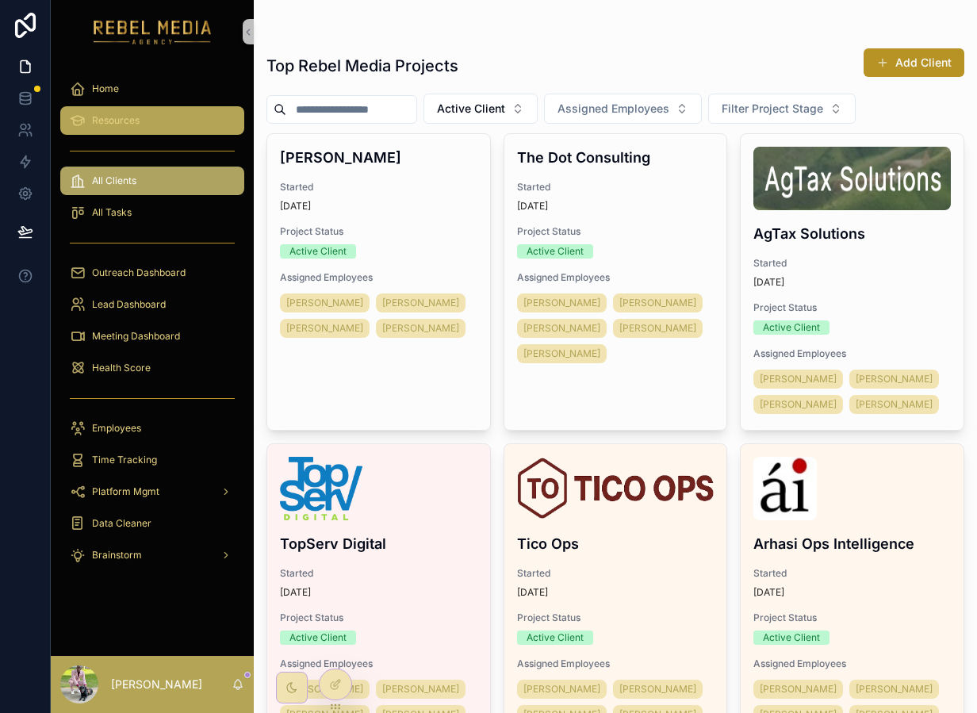
click at [152, 127] on div "Resources" at bounding box center [152, 120] width 165 height 25
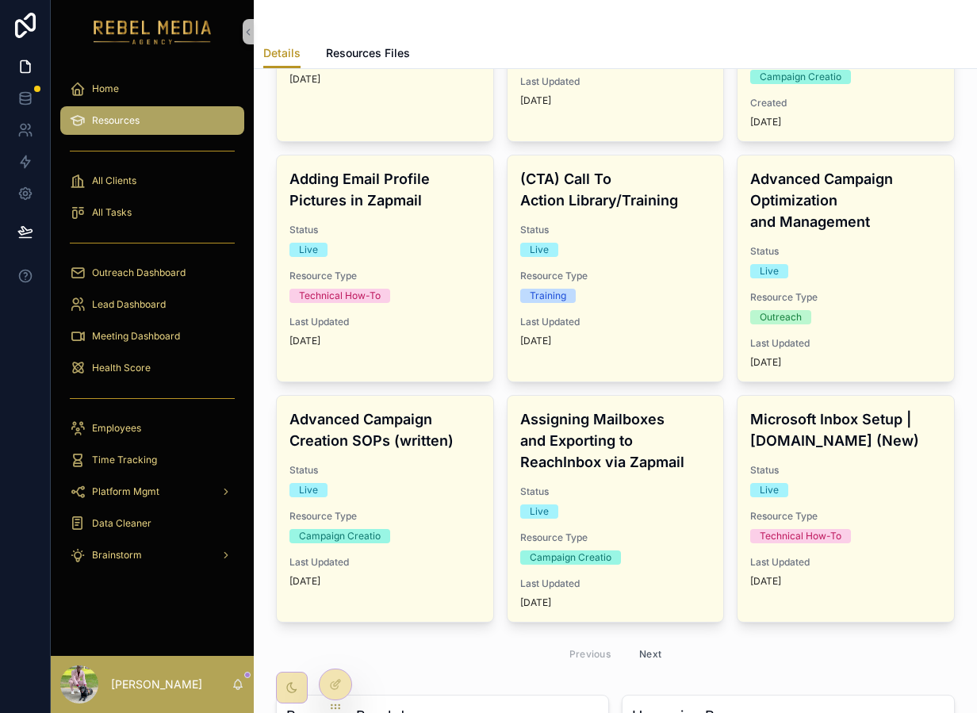
scroll to position [608, 0]
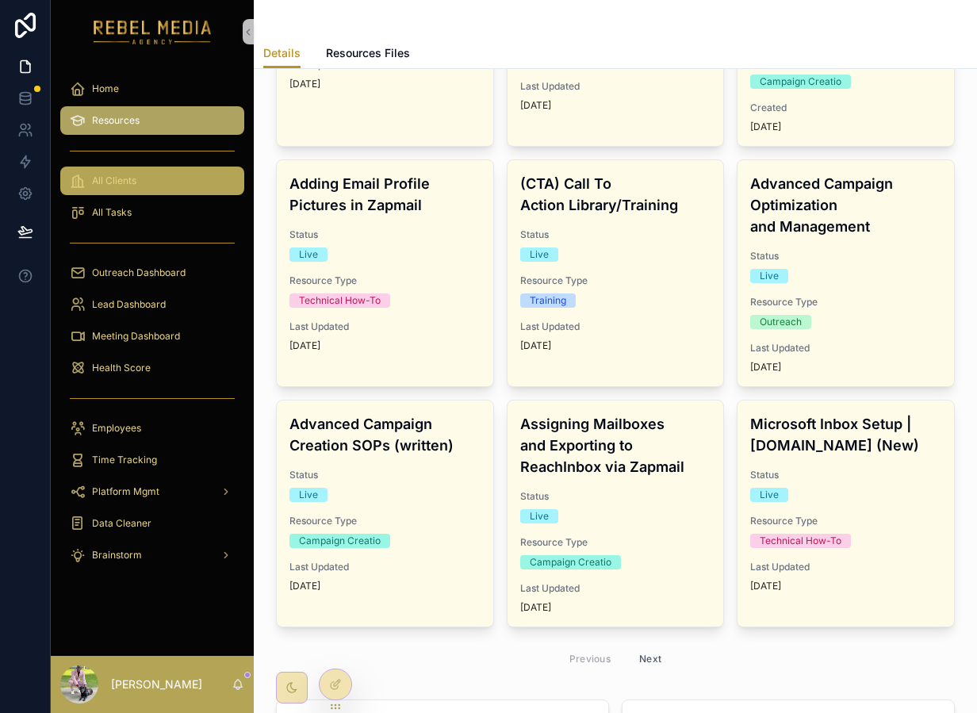
click at [162, 194] on link "All Clients" at bounding box center [152, 181] width 184 height 29
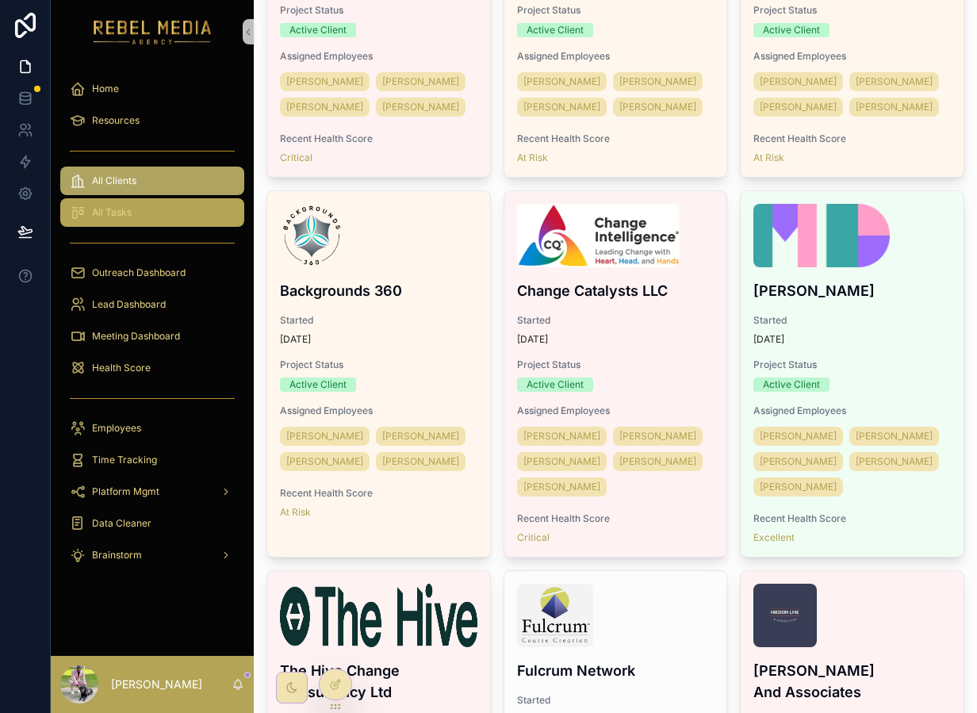
click at [179, 199] on link "All Tasks" at bounding box center [152, 212] width 184 height 29
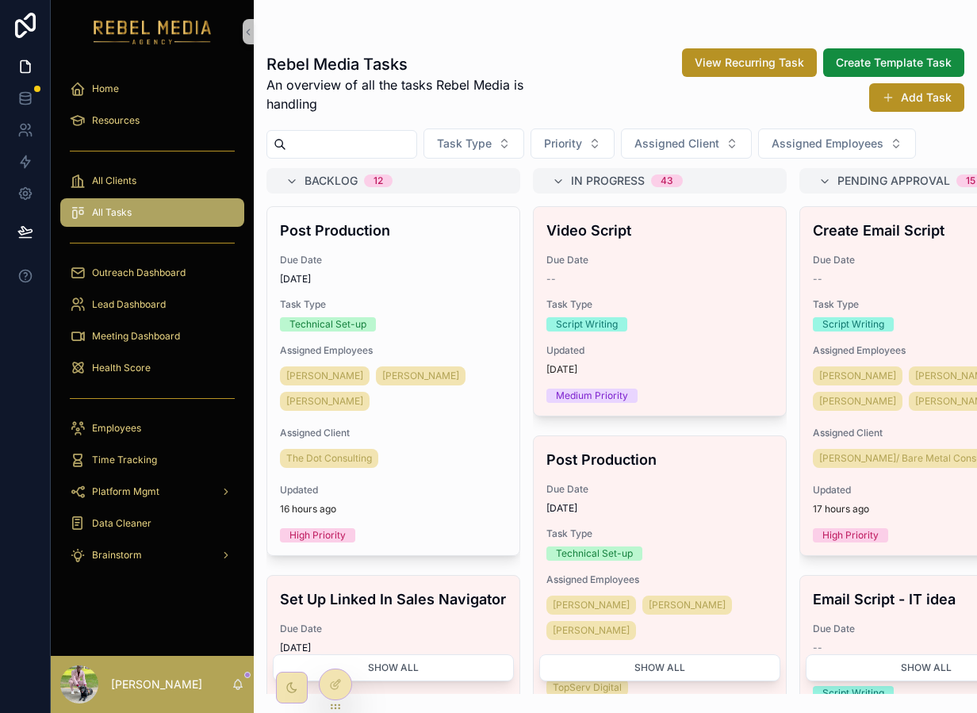
click at [190, 196] on div "All Clients" at bounding box center [152, 181] width 203 height 32
click at [186, 187] on div "All Clients" at bounding box center [152, 180] width 165 height 25
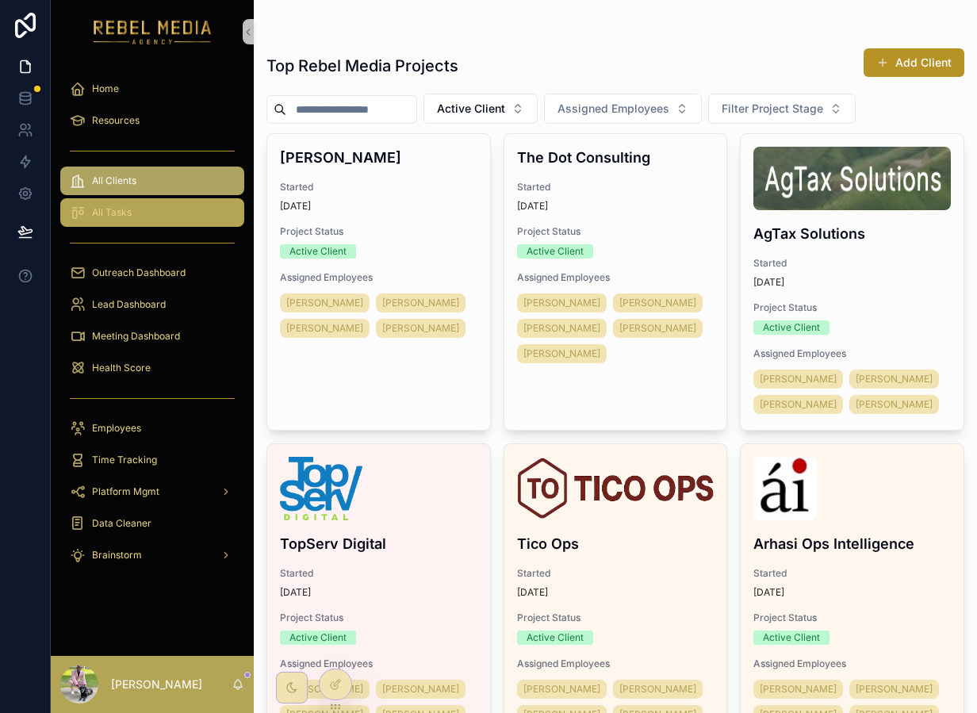
click at [186, 202] on div "All Tasks" at bounding box center [152, 212] width 165 height 25
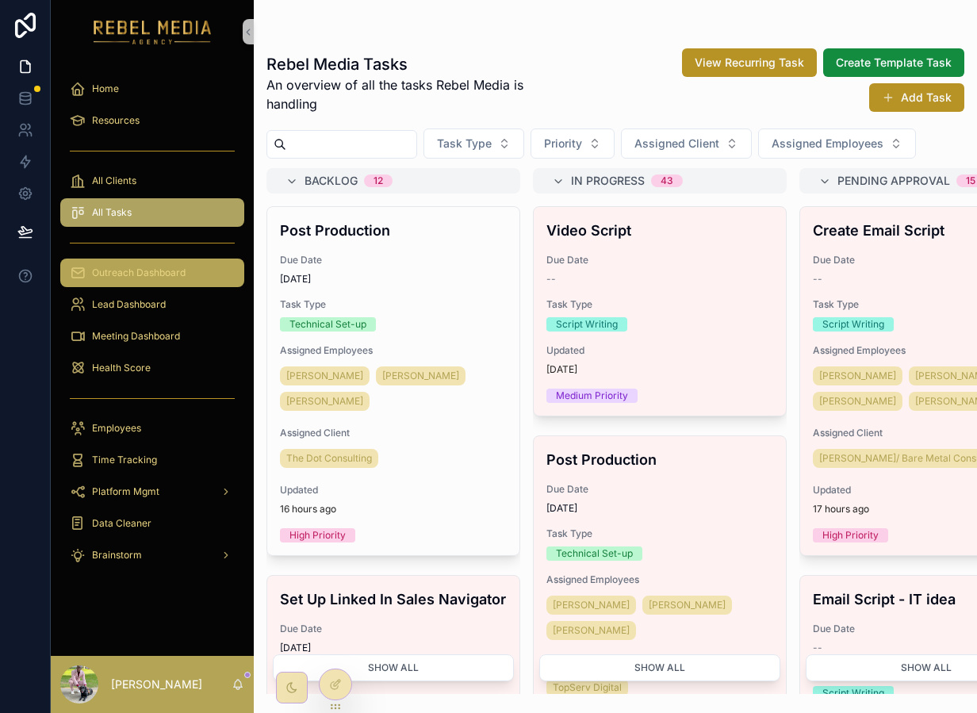
click at [151, 264] on div "Outreach Dashboard" at bounding box center [152, 272] width 165 height 25
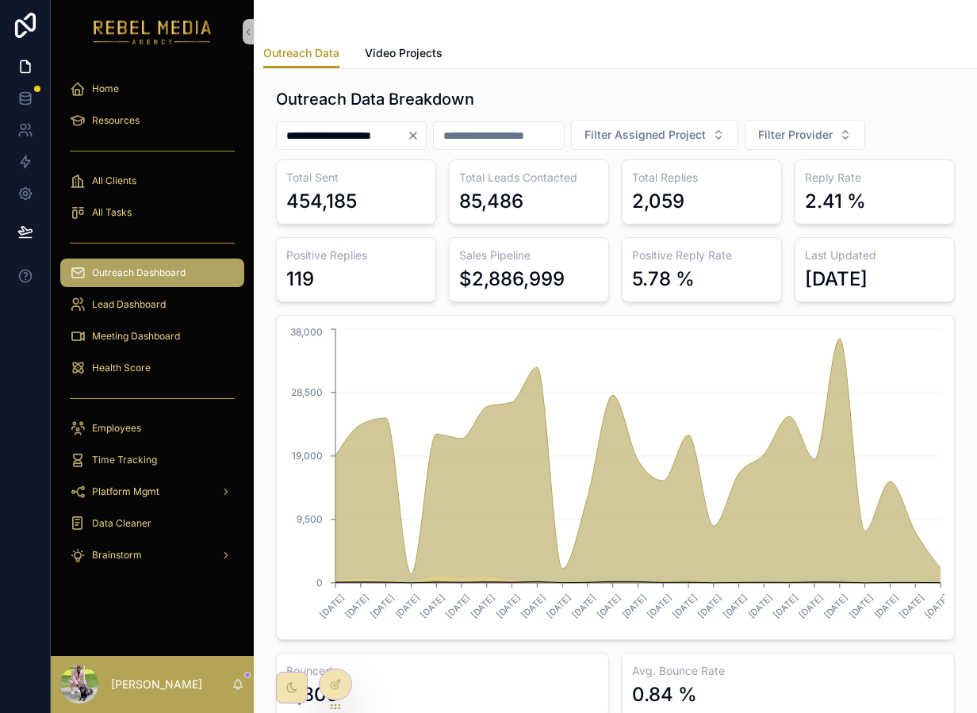
click at [664, 278] on div "5.78 %" at bounding box center [663, 279] width 63 height 25
click at [905, 282] on div "[DATE]" at bounding box center [875, 279] width 140 height 25
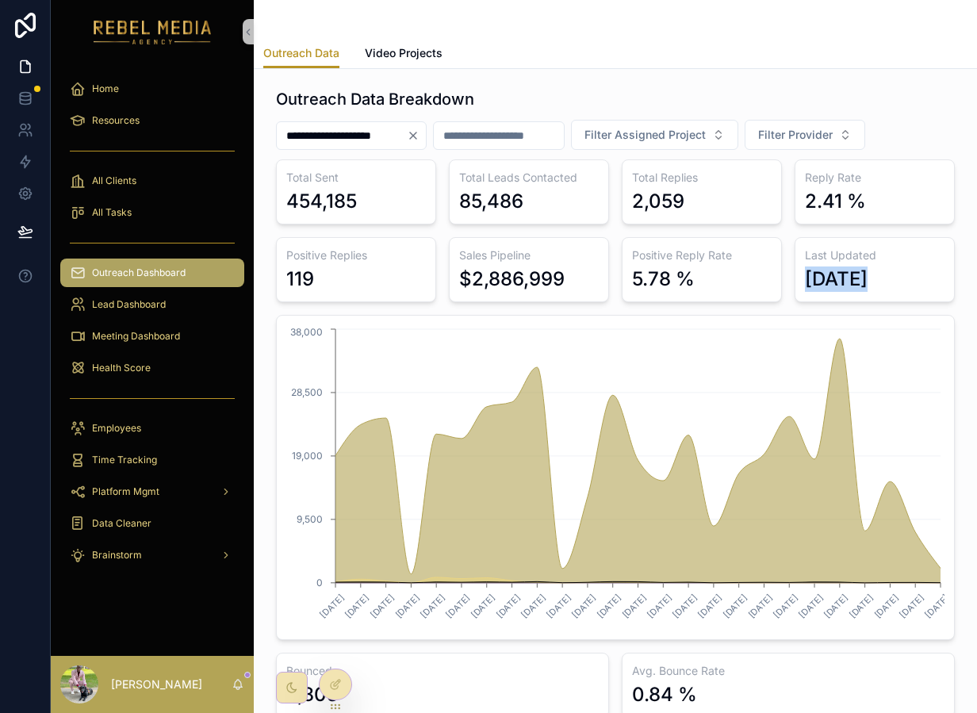
click at [905, 282] on div "[DATE]" at bounding box center [875, 279] width 140 height 25
click at [676, 688] on div "0.84 %" at bounding box center [664, 694] width 65 height 25
drag, startPoint x: 144, startPoint y: 313, endPoint x: 146, endPoint y: 258, distance: 55.6
click at [144, 313] on div "Lead Dashboard" at bounding box center [152, 304] width 165 height 25
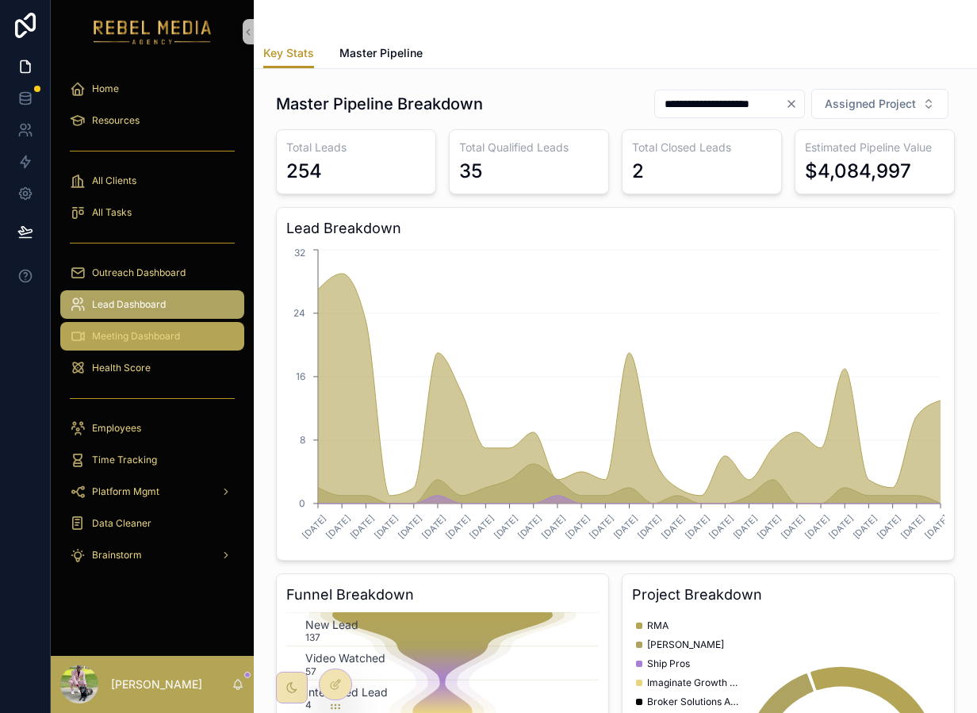
drag, startPoint x: 135, startPoint y: 345, endPoint x: 152, endPoint y: 333, distance: 20.5
click at [135, 345] on div "Meeting Dashboard" at bounding box center [152, 336] width 165 height 25
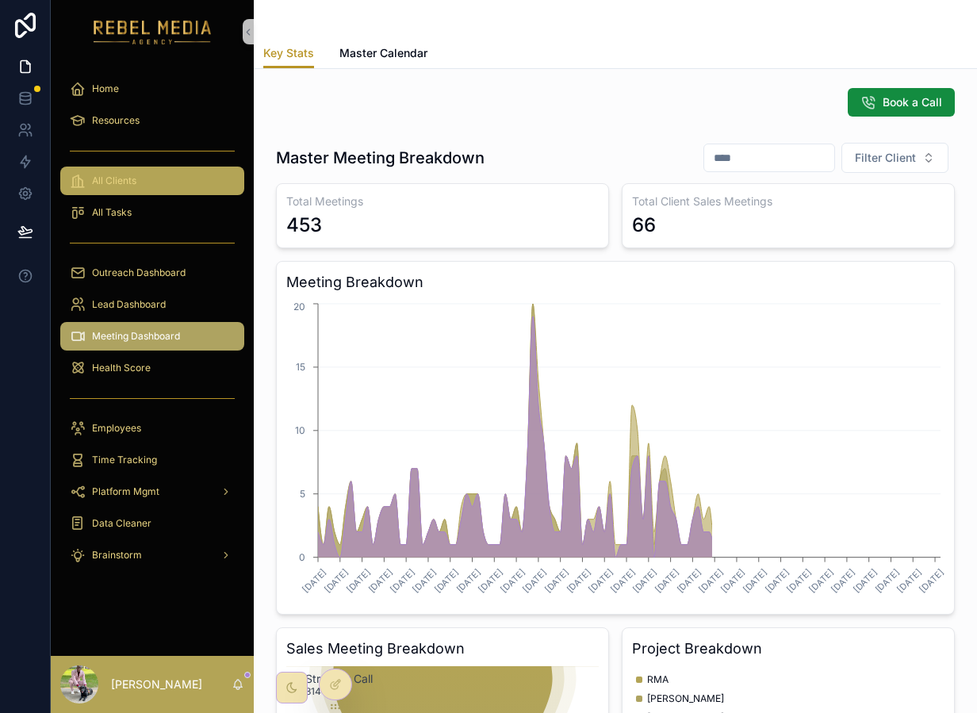
click at [153, 171] on div "All Clients" at bounding box center [152, 180] width 165 height 25
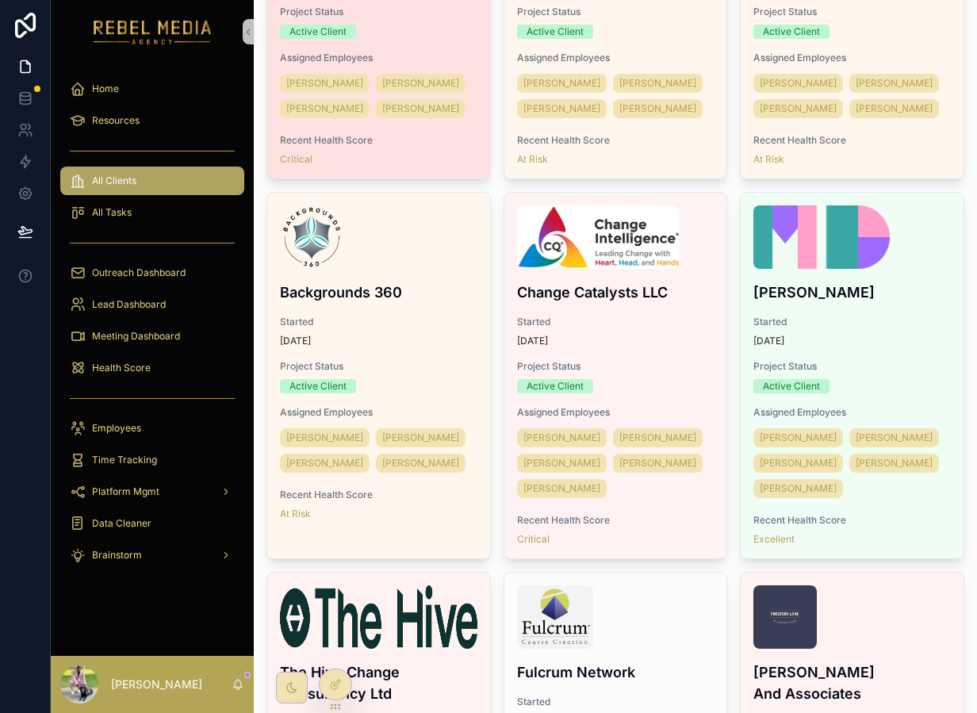
scroll to position [608, 0]
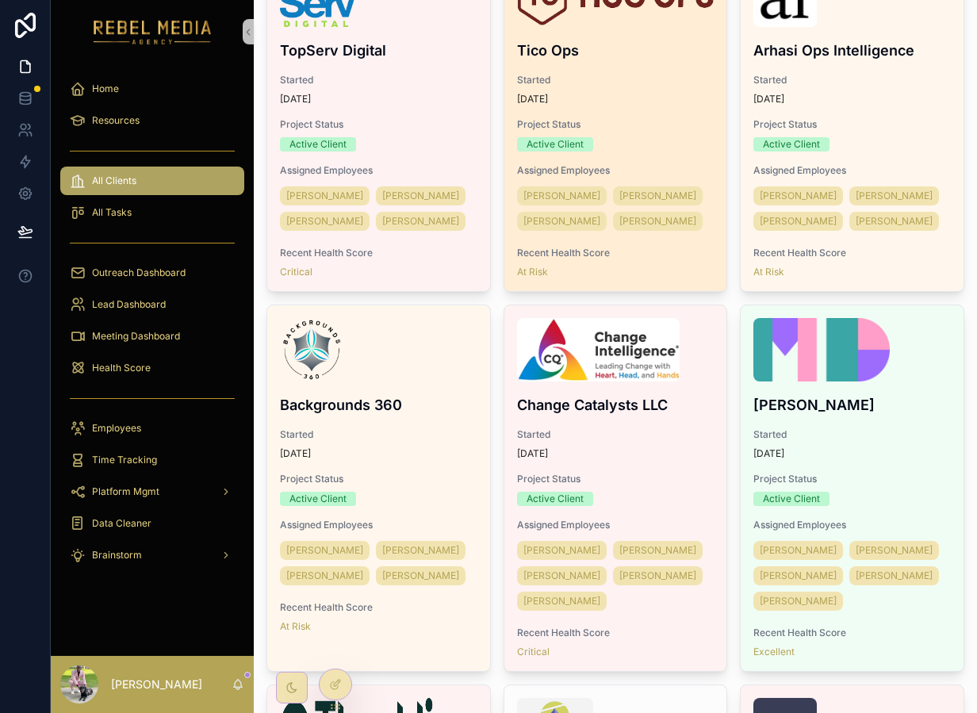
scroll to position [472, 0]
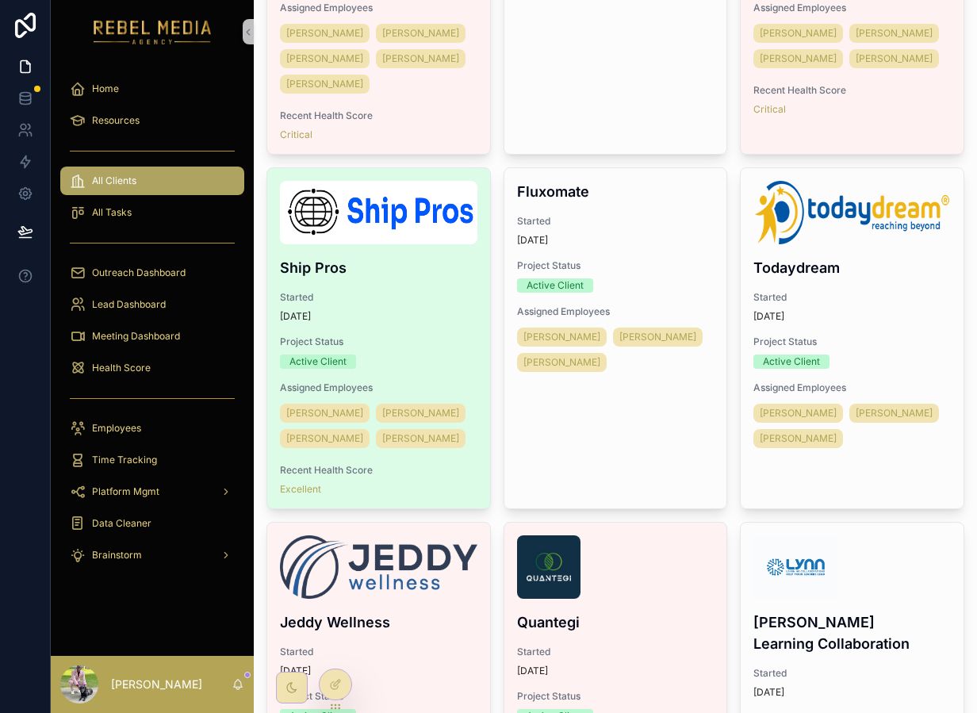
scroll to position [2240, 0]
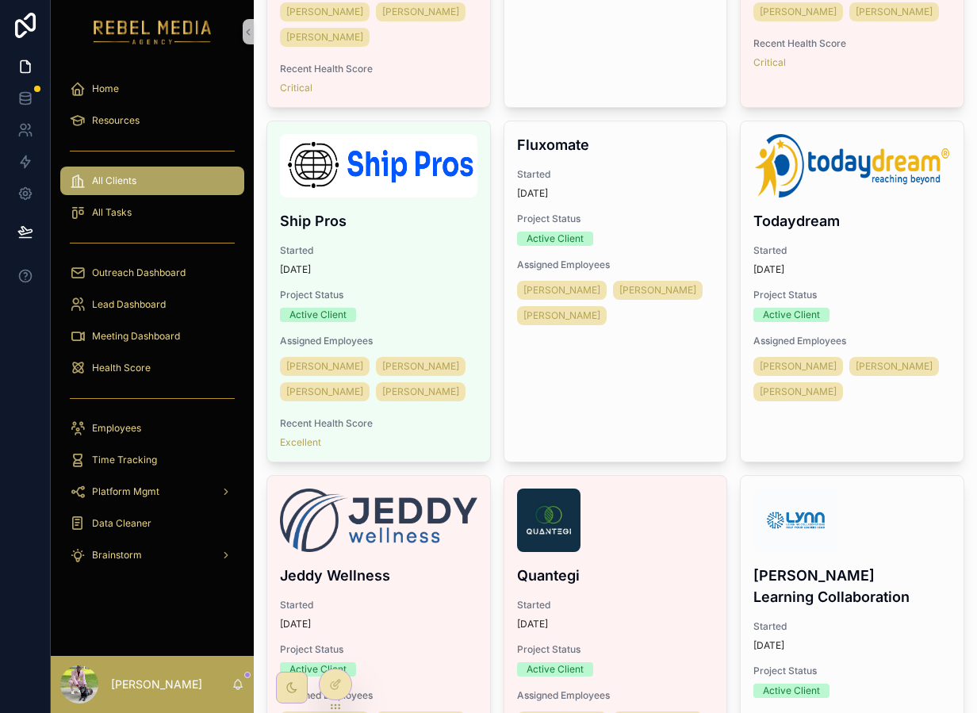
drag, startPoint x: 261, startPoint y: 164, endPoint x: 496, endPoint y: 170, distance: 234.9
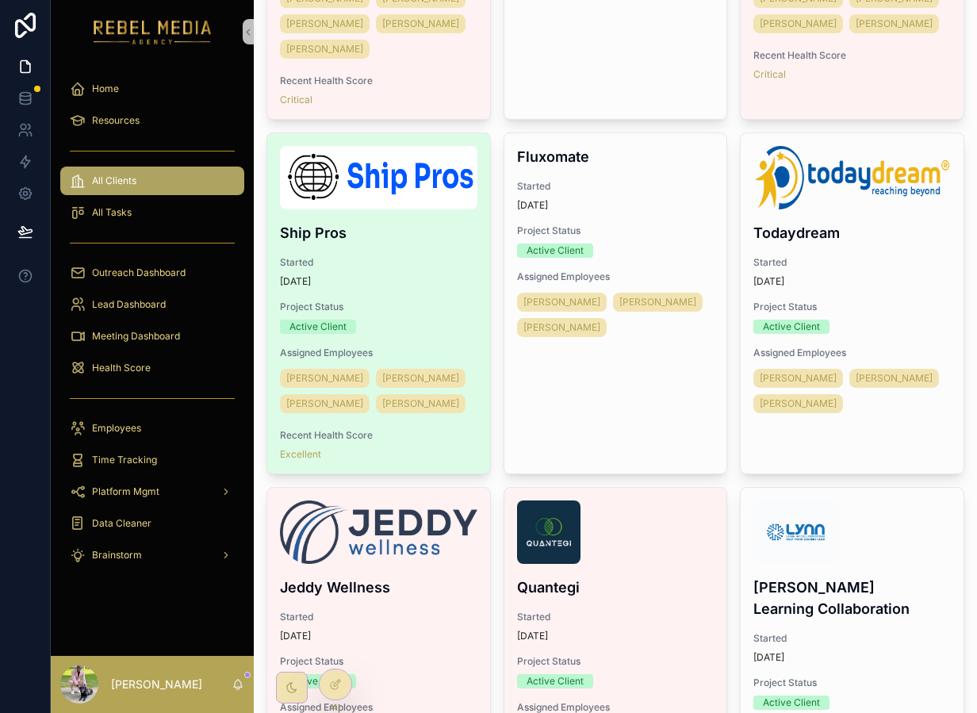
scroll to position [2226, 0]
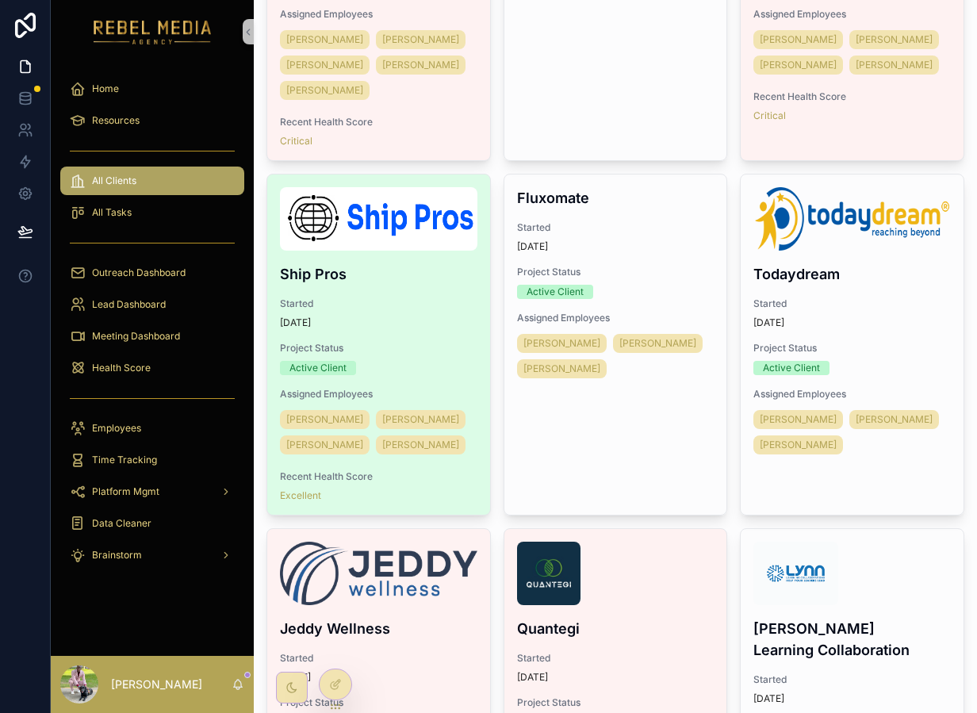
scroll to position [2180, 0]
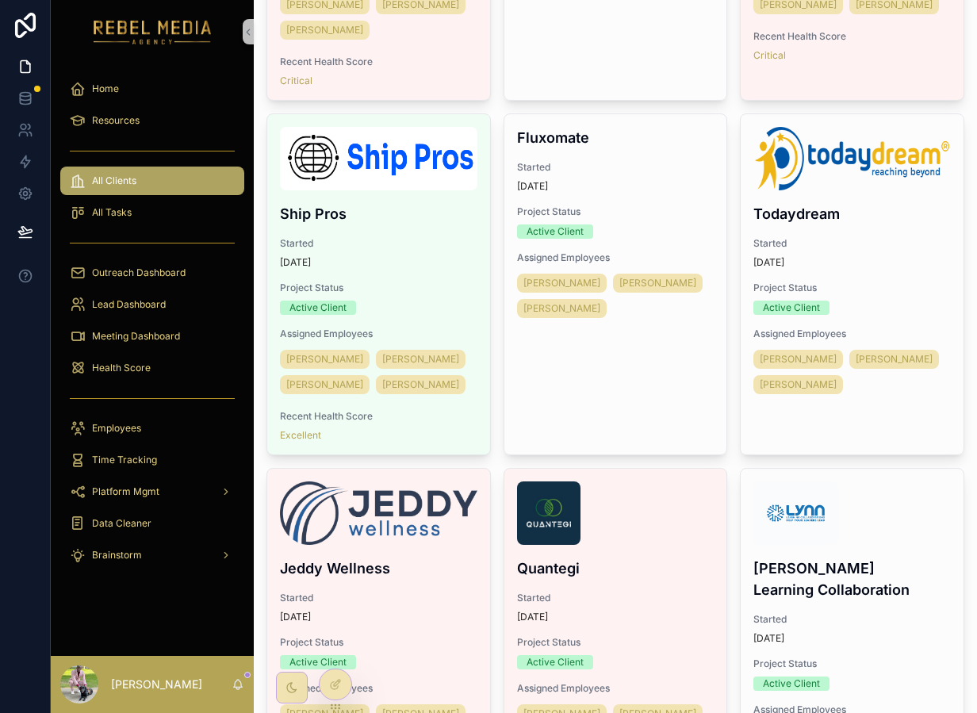
scroll to position [2248, 0]
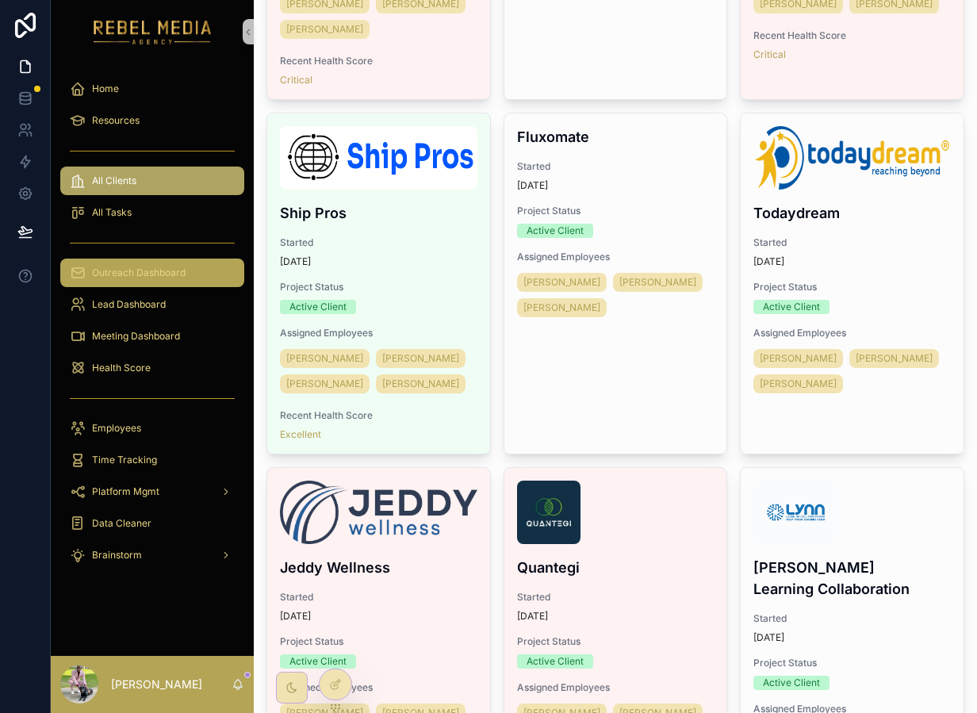
click at [132, 268] on span "Outreach Dashboard" at bounding box center [139, 273] width 94 height 13
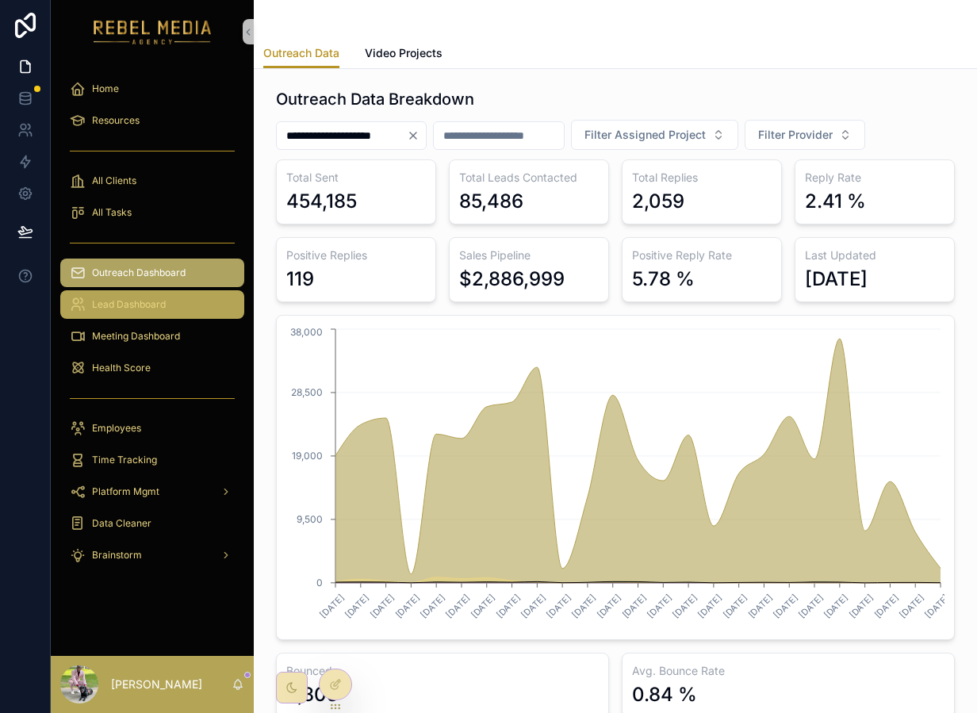
click at [106, 309] on span "Lead Dashboard" at bounding box center [129, 304] width 74 height 13
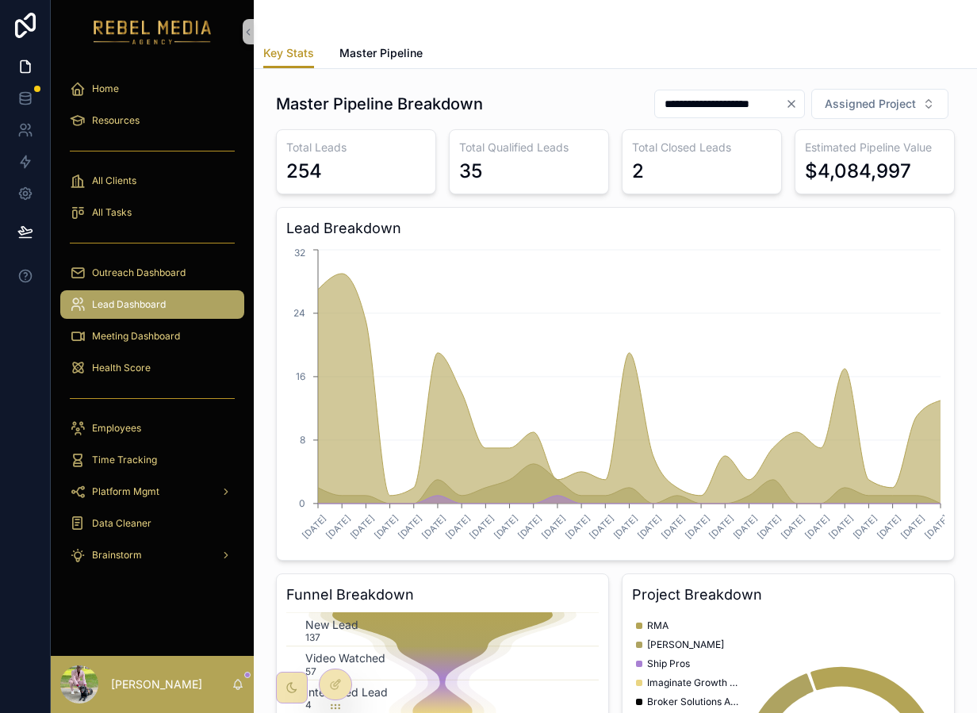
click at [116, 289] on div "Lead Dashboard" at bounding box center [152, 305] width 203 height 32
click at [116, 278] on span "Outreach Dashboard" at bounding box center [139, 273] width 94 height 13
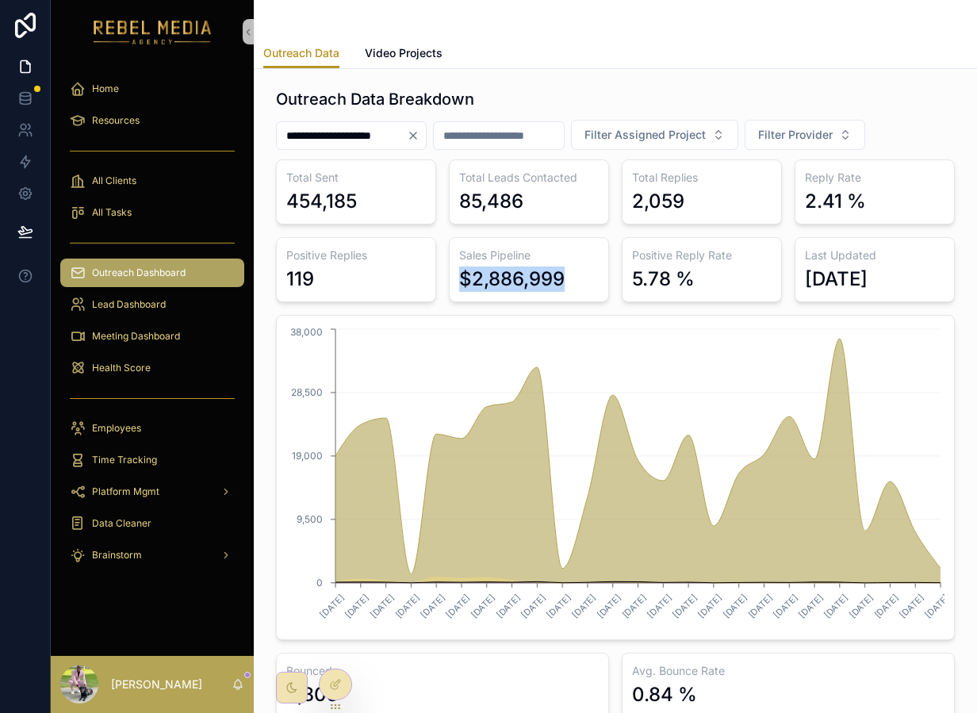
drag, startPoint x: 581, startPoint y: 275, endPoint x: 451, endPoint y: 268, distance: 129.5
click at [451, 268] on div "Sales Pipeline $2,886,999" at bounding box center [529, 269] width 160 height 65
click at [589, 276] on div "$2,886,999" at bounding box center [529, 279] width 140 height 25
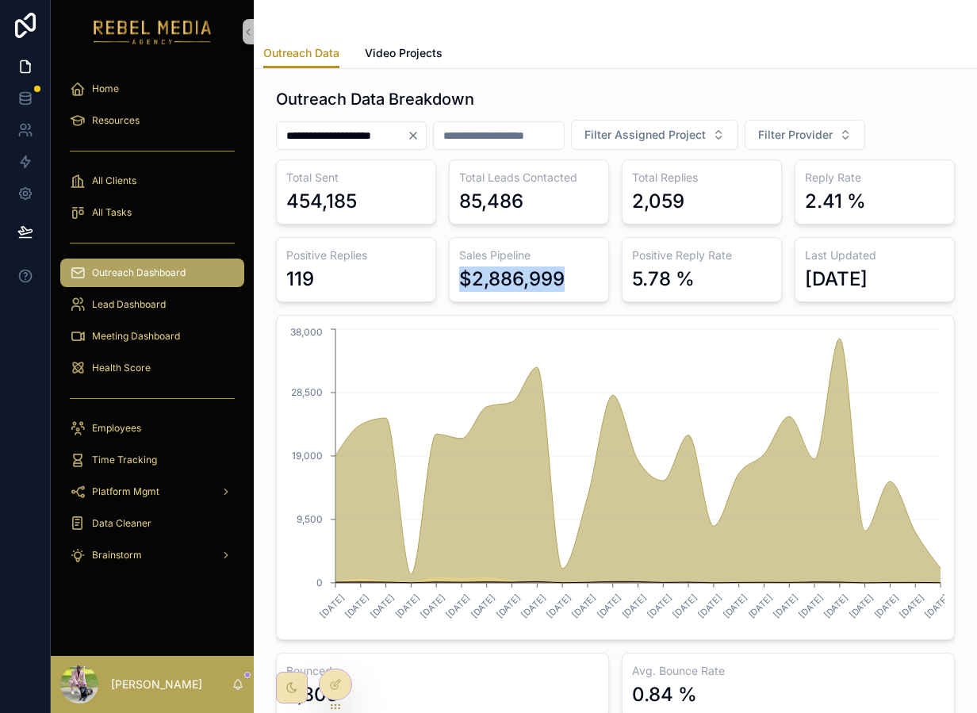
click at [589, 276] on div "$2,886,999" at bounding box center [529, 279] width 140 height 25
click at [574, 280] on div "$2,886,999" at bounding box center [529, 279] width 140 height 25
click at [416, 321] on div "[DATE] [DATE] [DATE] [DATE] [DATE] [DATE] [DATE] [DATE] [DATE] [DATE] [DATE] [D…" at bounding box center [615, 477] width 679 height 325
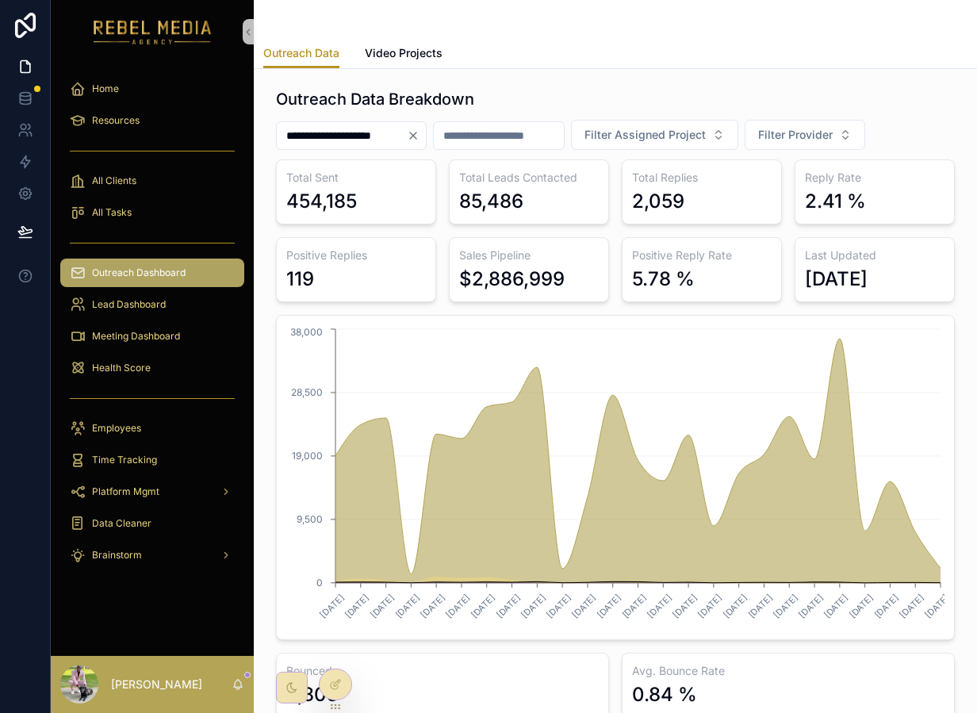
click at [433, 251] on div "Positive Replies 119" at bounding box center [356, 269] width 160 height 65
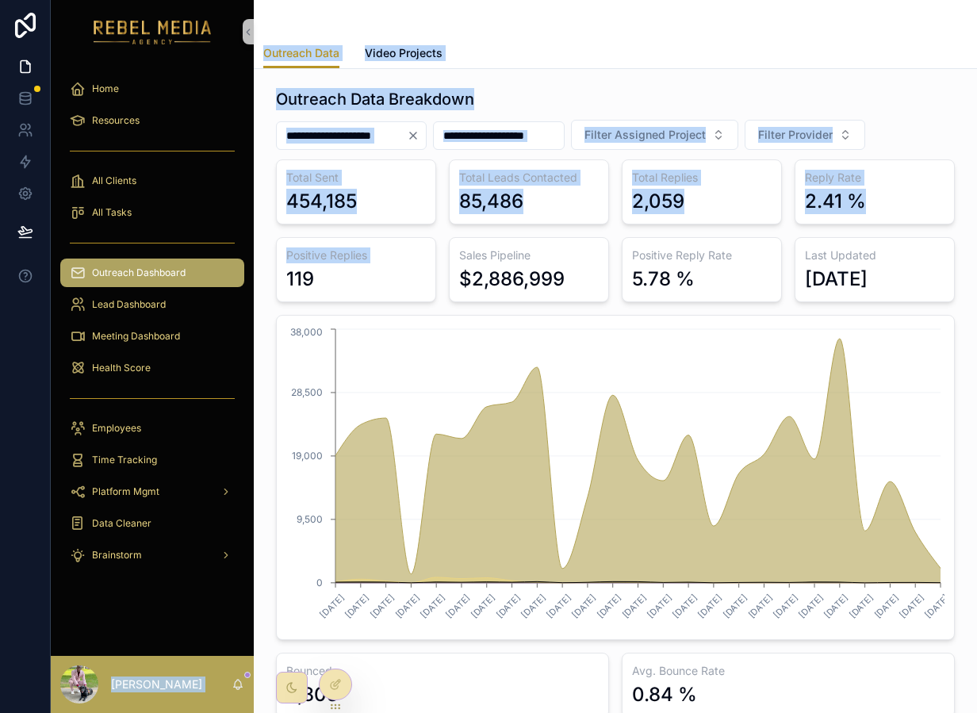
drag, startPoint x: 433, startPoint y: 251, endPoint x: -107, endPoint y: 358, distance: 550.6
click at [0, 358] on html "**********" at bounding box center [488, 356] width 977 height 713
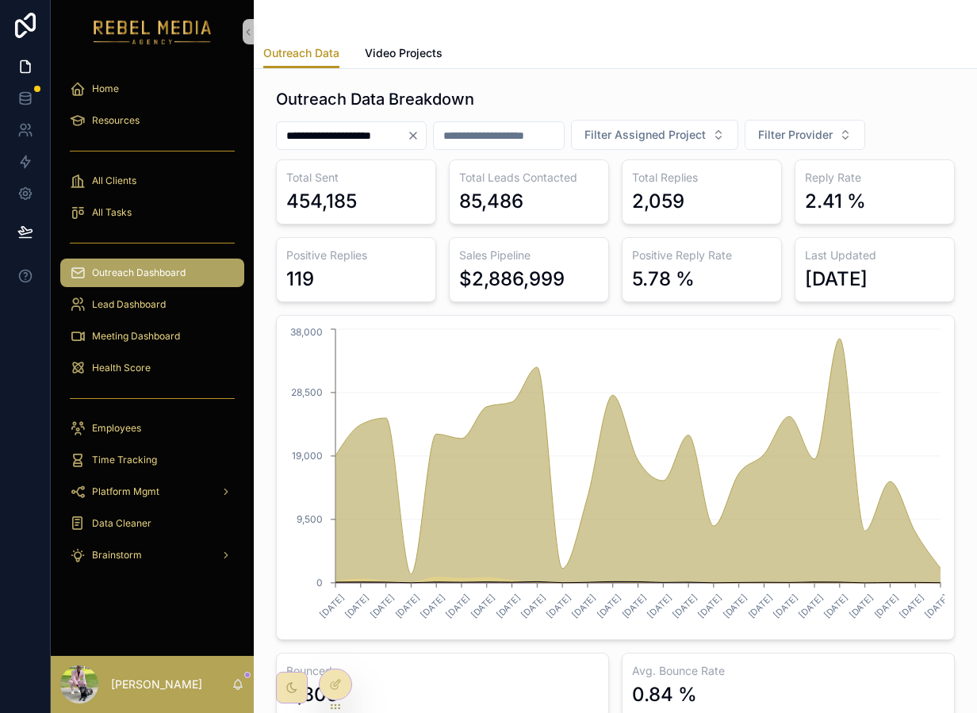
click at [397, 321] on div "[DATE] [DATE] [DATE] [DATE] [DATE] [DATE] [DATE] [DATE] [DATE] [DATE] [DATE] [D…" at bounding box center [615, 477] width 679 height 325
click at [190, 314] on div "Lead Dashboard" at bounding box center [152, 304] width 165 height 25
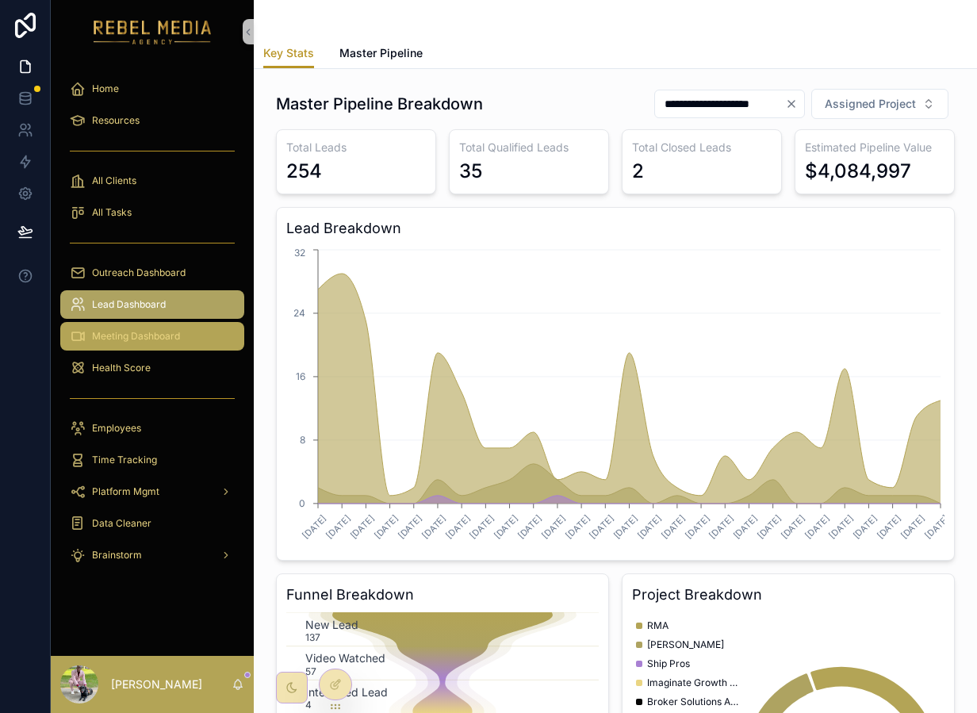
click at [171, 334] on span "Meeting Dashboard" at bounding box center [136, 336] width 88 height 13
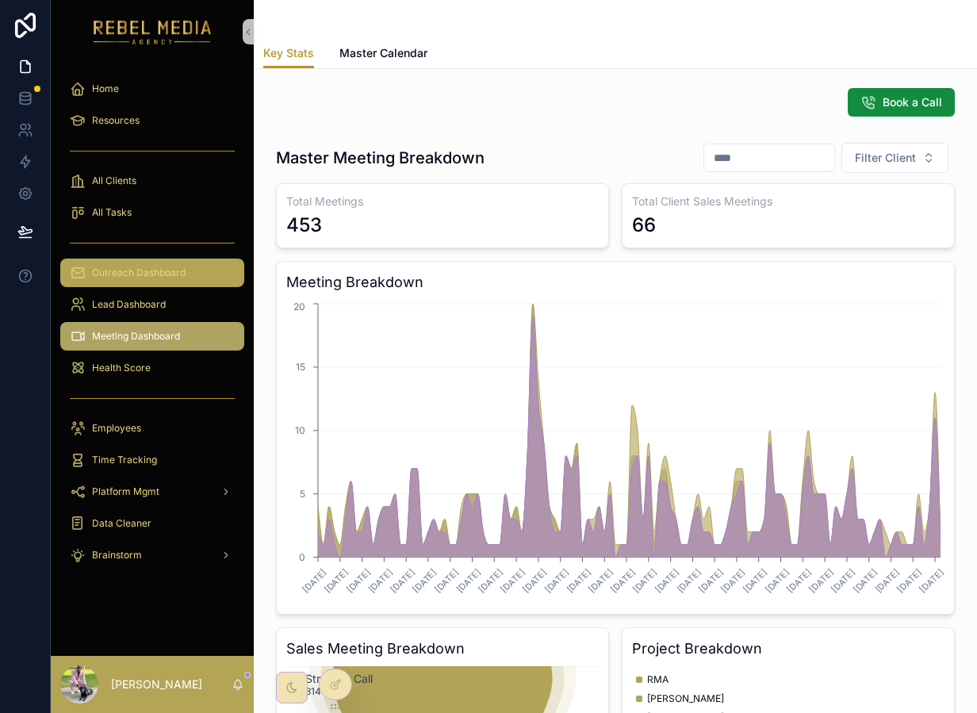
click at [167, 285] on div "Outreach Dashboard" at bounding box center [152, 272] width 165 height 25
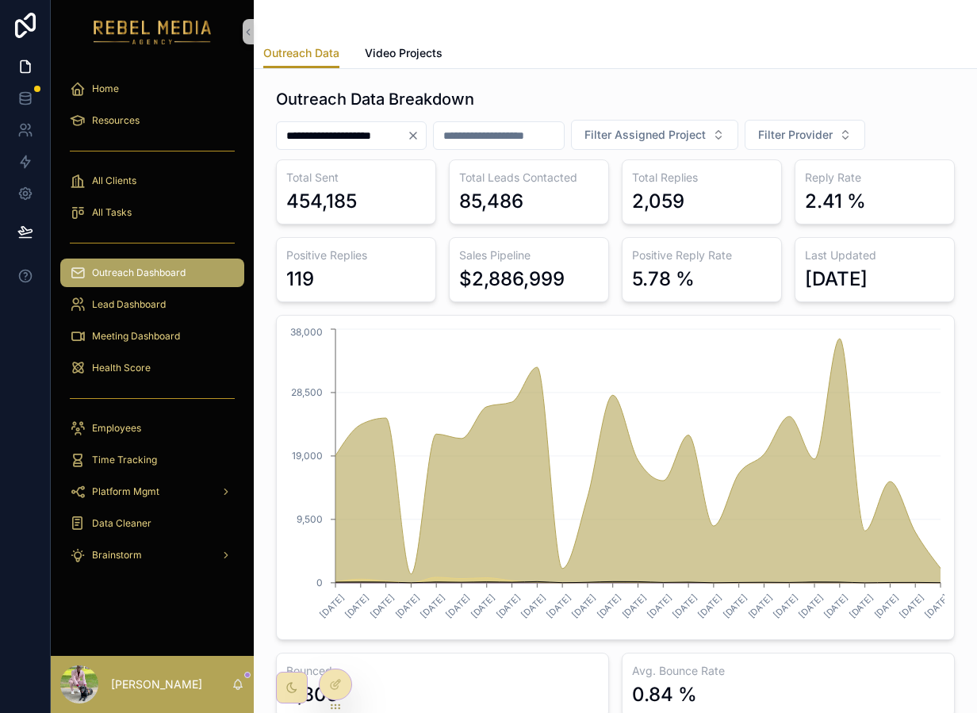
click at [417, 136] on icon "Clear" at bounding box center [413, 135] width 6 height 6
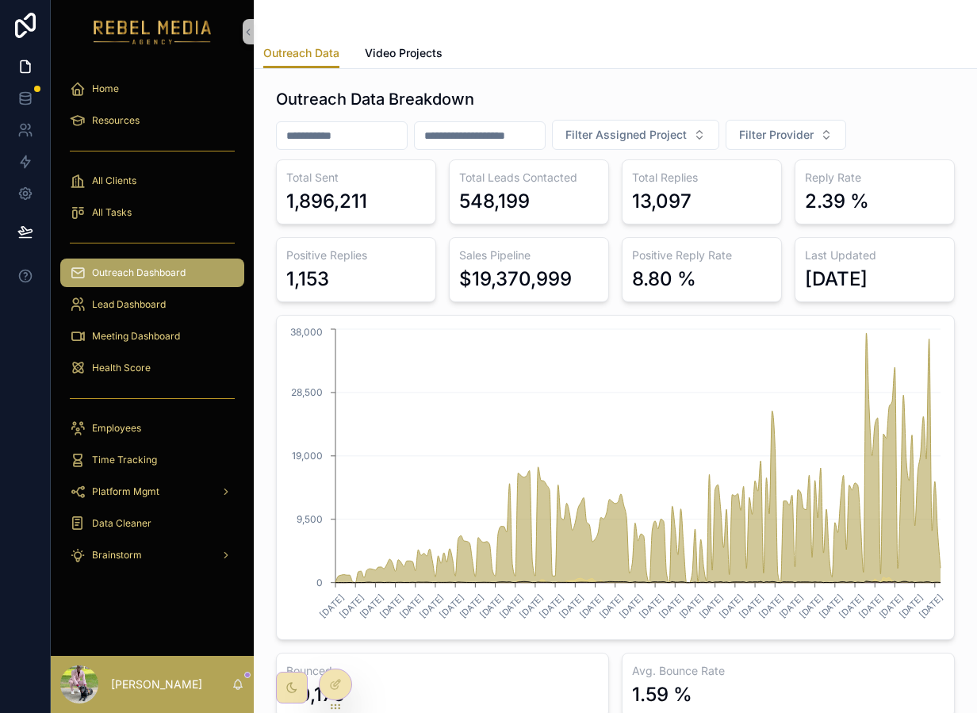
click at [421, 231] on div "Total Sent 1,896,211 Total Leads Contacted 548,199 Total Replies 13,097 Reply R…" at bounding box center [615, 438] width 679 height 559
click at [390, 214] on div "Total Sent 1,896,211" at bounding box center [356, 191] width 160 height 65
click at [533, 217] on div "Total Leads Contacted 548,199" at bounding box center [529, 191] width 160 height 65
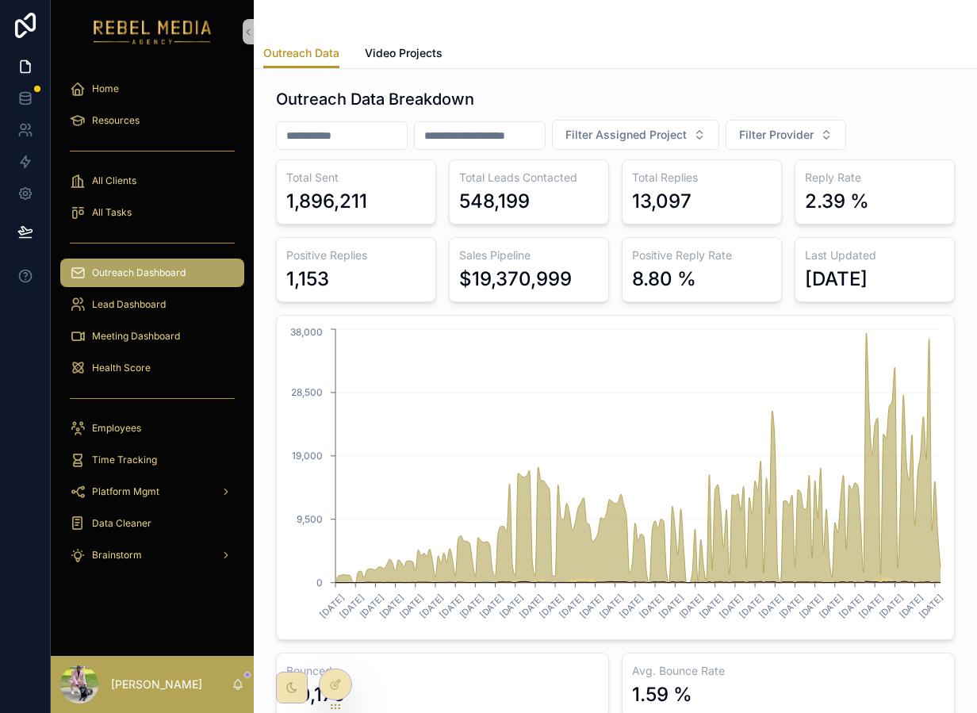
click at [533, 217] on div "Total Leads Contacted 548,199" at bounding box center [529, 191] width 160 height 65
click at [378, 201] on div "1,896,211" at bounding box center [356, 201] width 140 height 25
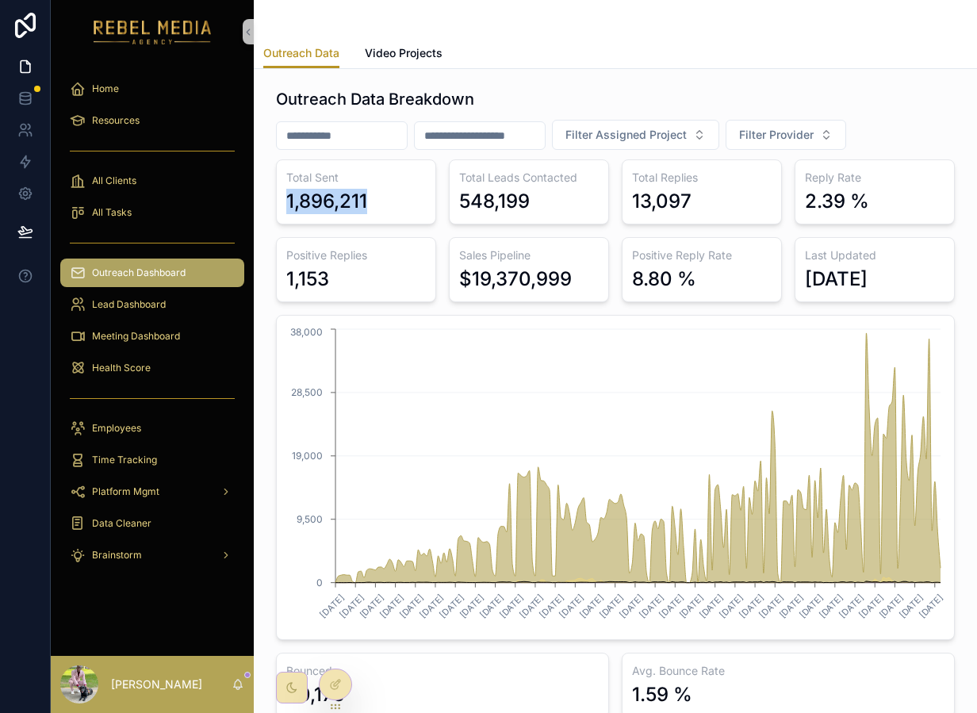
click at [378, 201] on div "1,896,211" at bounding box center [356, 201] width 140 height 25
click at [164, 329] on div "Meeting Dashboard" at bounding box center [152, 336] width 165 height 25
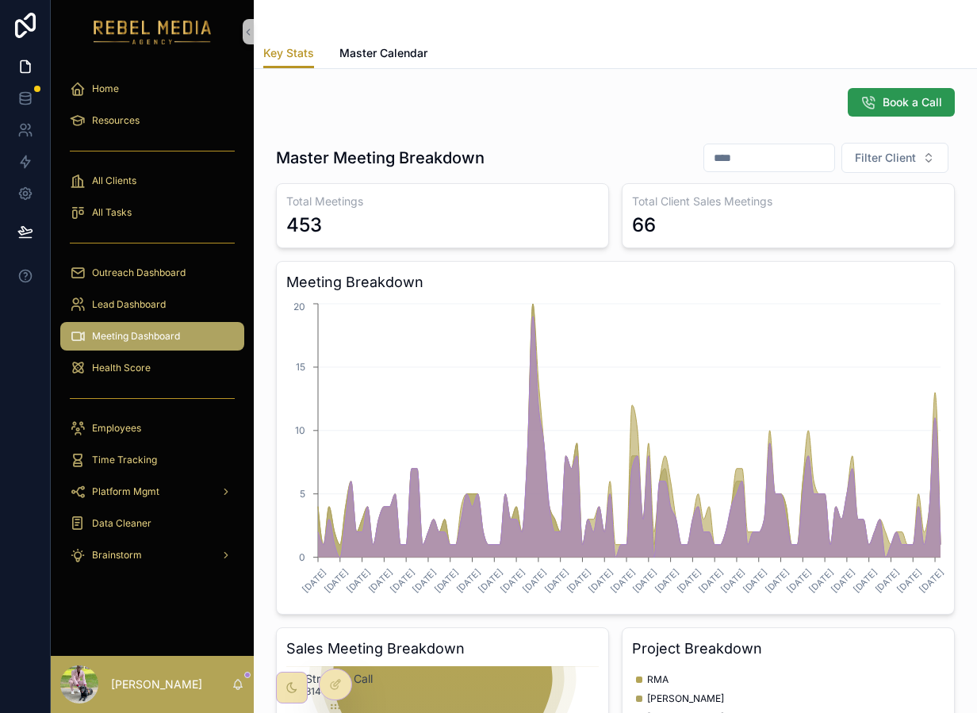
click at [890, 99] on span "Book a Call" at bounding box center [913, 102] width 60 height 16
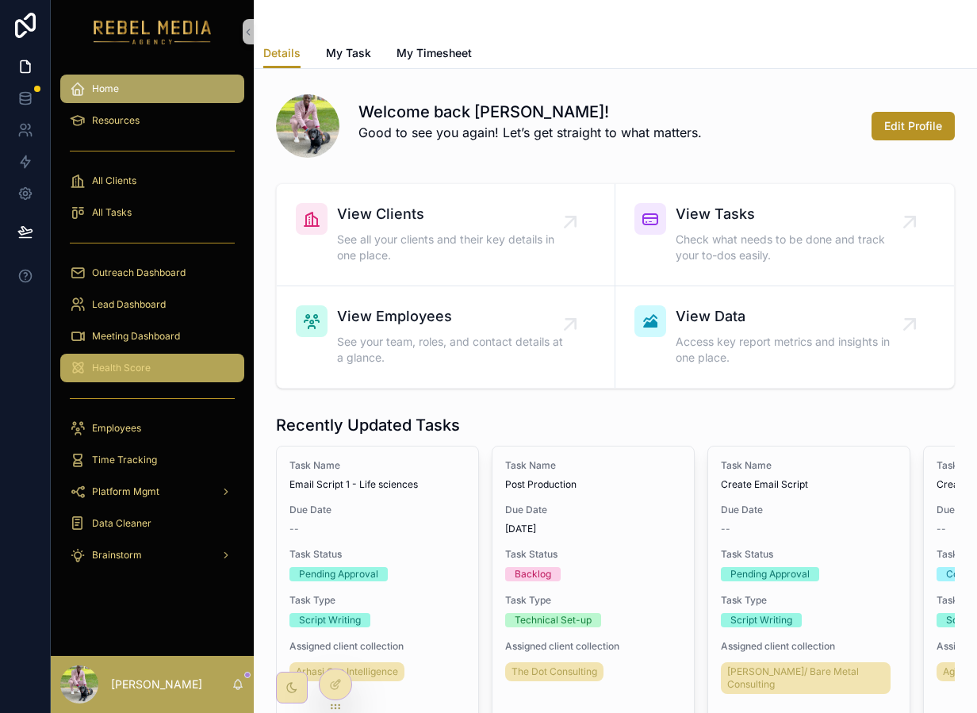
click at [86, 356] on div "Health Score" at bounding box center [152, 367] width 165 height 25
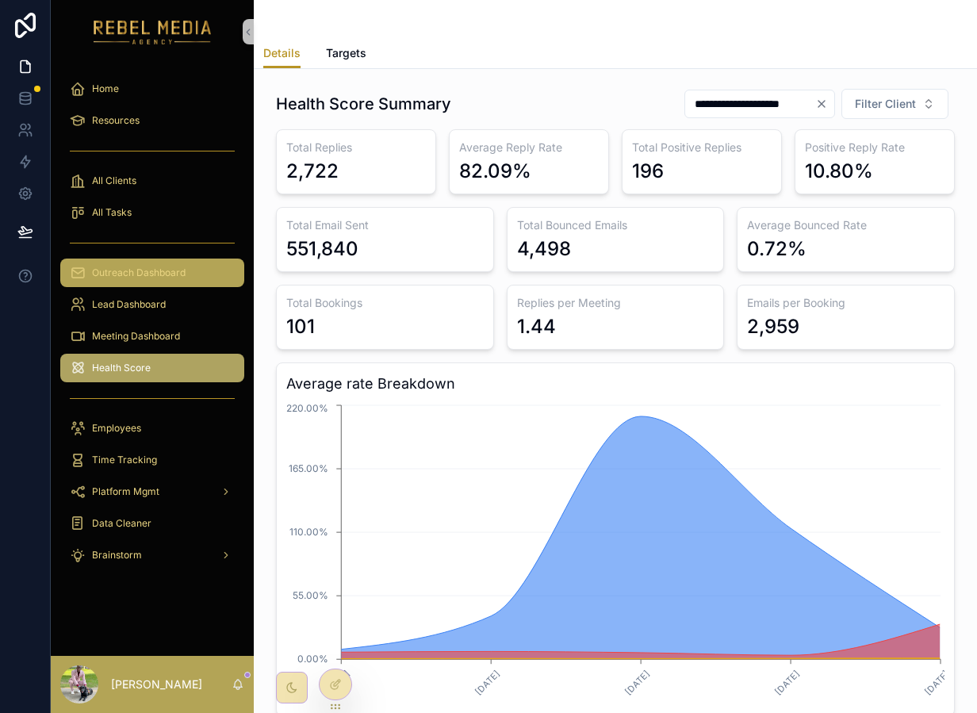
click at [183, 271] on span "Outreach Dashboard" at bounding box center [139, 273] width 94 height 13
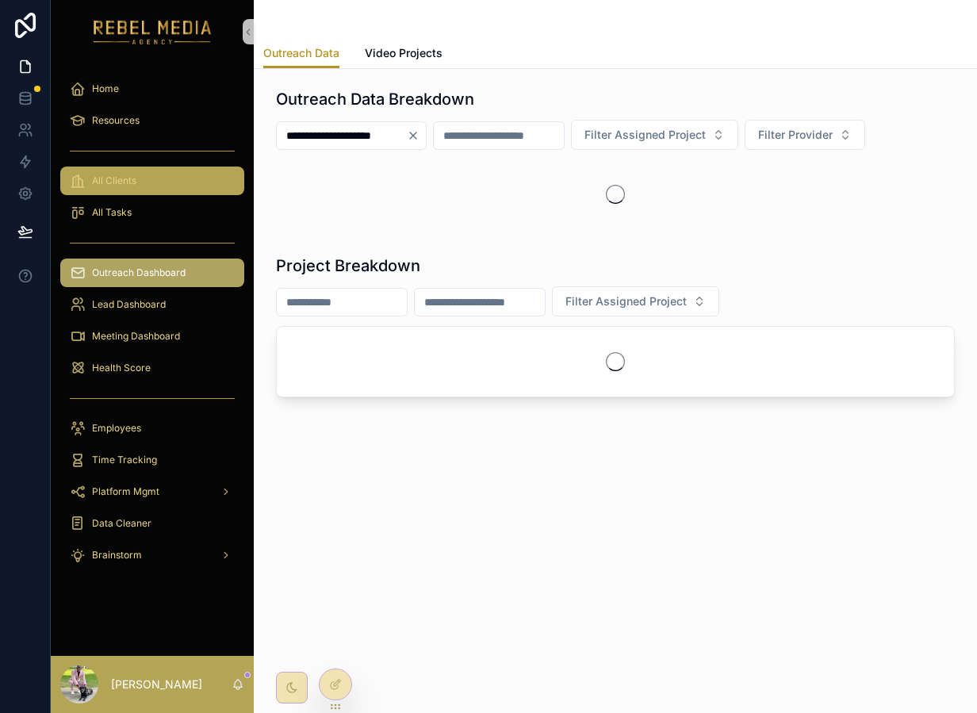
click at [173, 179] on div "All Clients" at bounding box center [152, 180] width 165 height 25
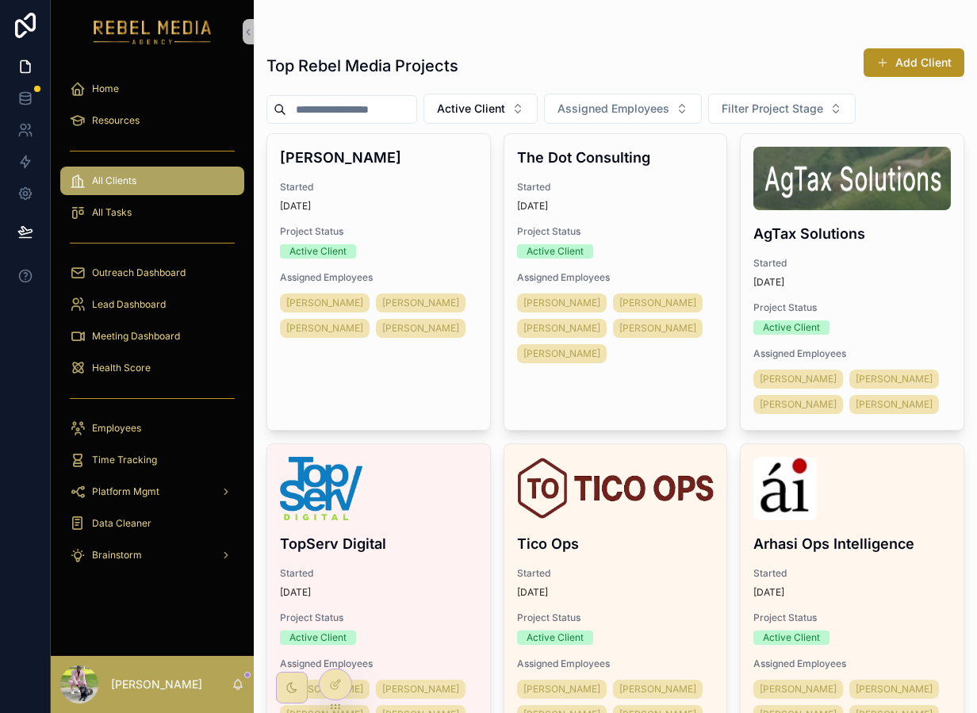
click at [815, 100] on button "Filter Project Stage" at bounding box center [782, 109] width 148 height 30
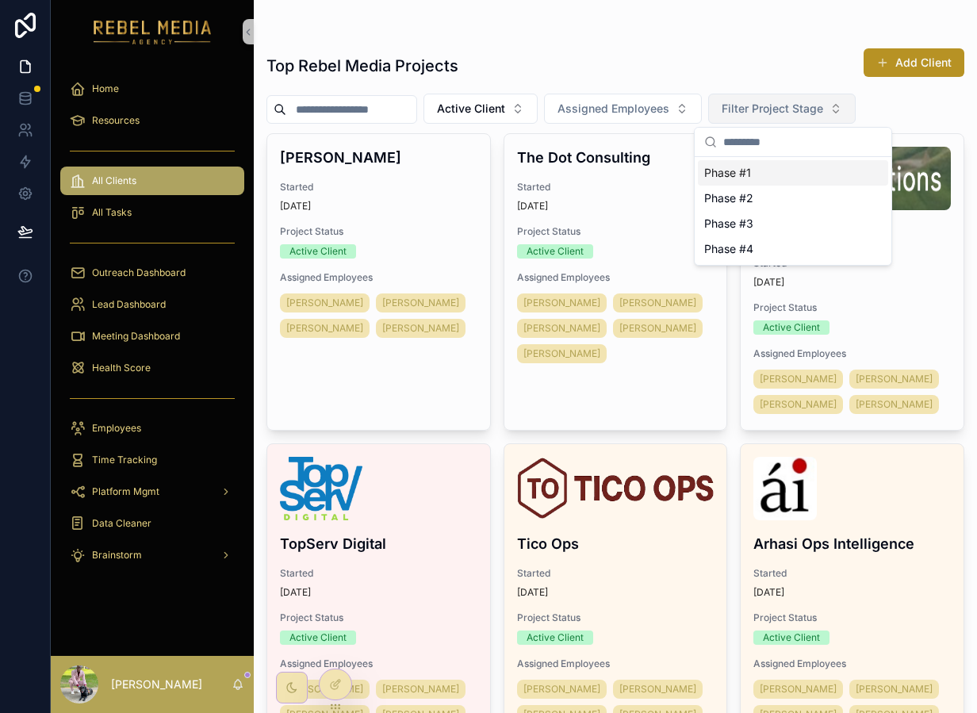
click at [815, 101] on span "Filter Project Stage" at bounding box center [773, 109] width 102 height 16
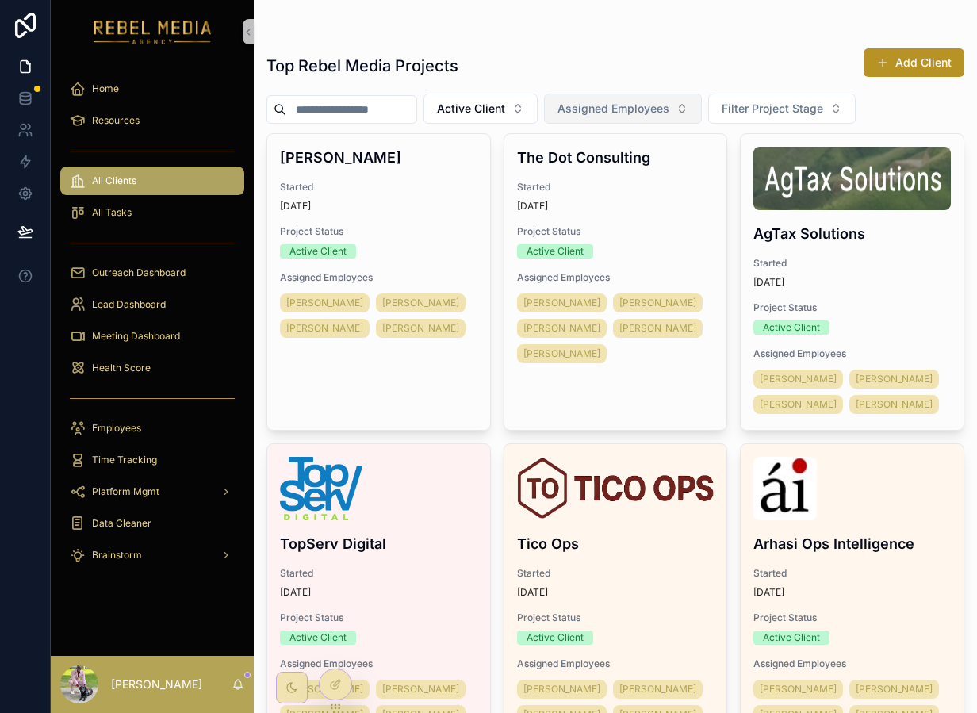
click at [666, 107] on span "Assigned Employees" at bounding box center [614, 109] width 112 height 16
click at [499, 108] on span "Active Client" at bounding box center [471, 109] width 68 height 16
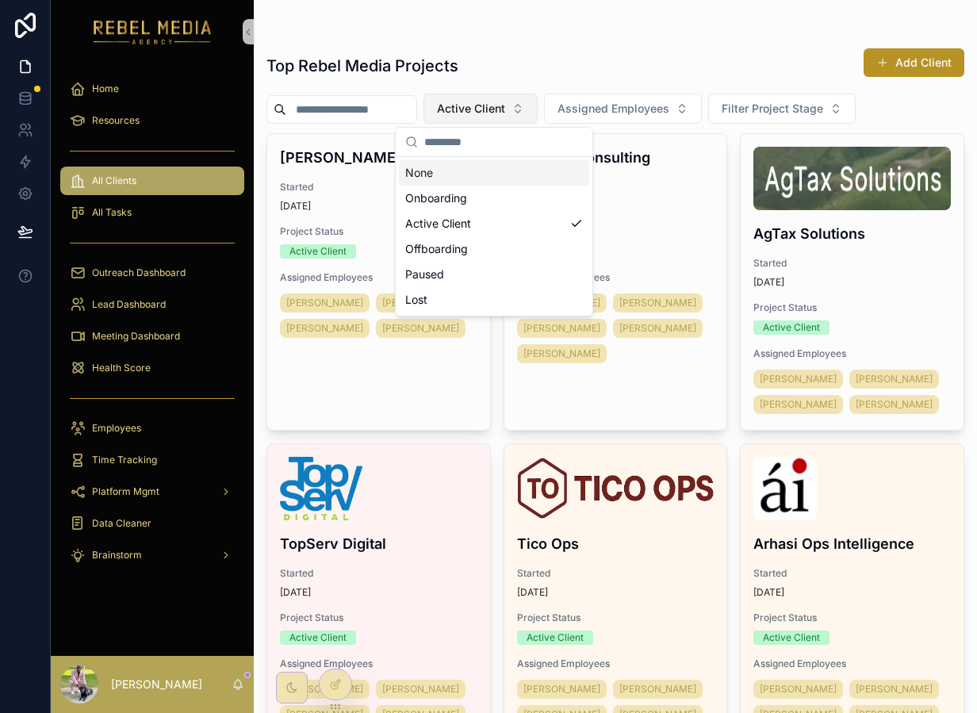
click at [499, 108] on span "Active Client" at bounding box center [471, 109] width 68 height 16
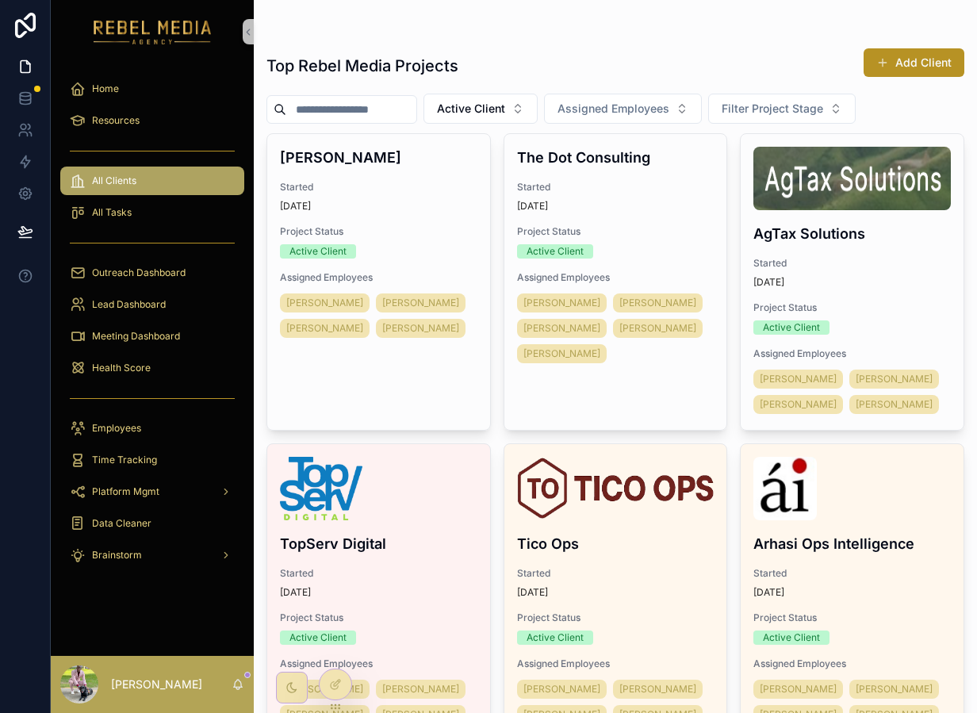
click at [351, 118] on input "scrollable content" at bounding box center [351, 109] width 130 height 22
click at [366, 103] on input "scrollable content" at bounding box center [351, 109] width 130 height 22
click at [221, 84] on div "Home" at bounding box center [152, 88] width 165 height 25
